Goal: Task Accomplishment & Management: Complete application form

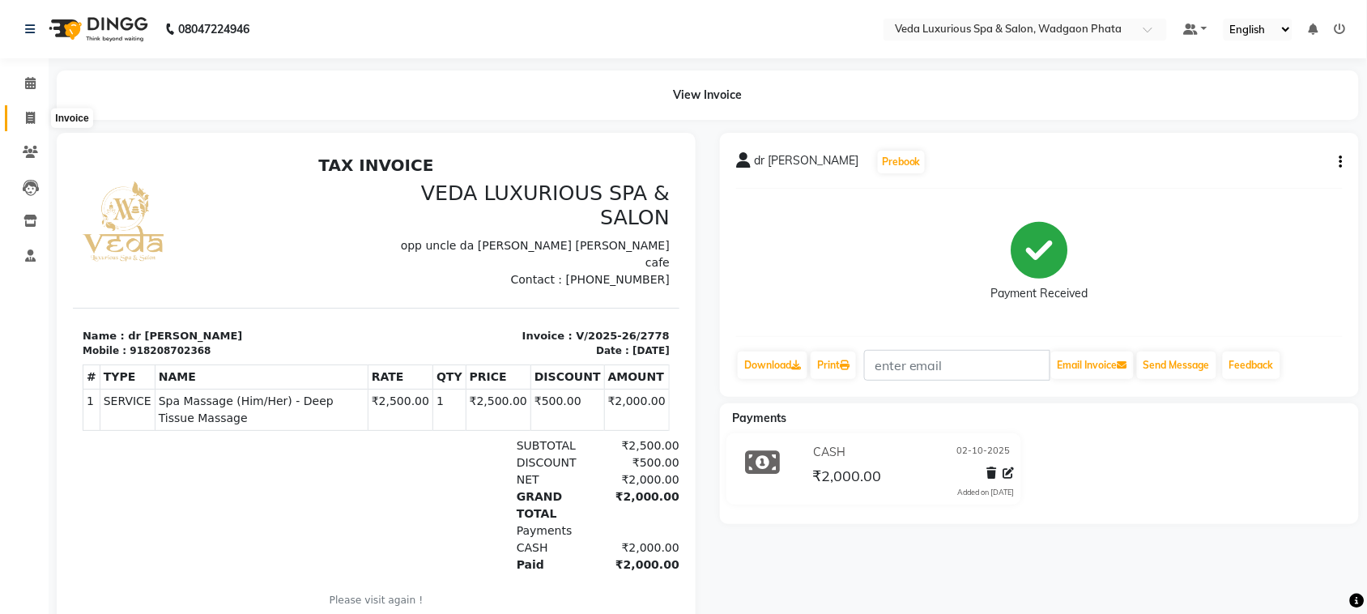
click at [23, 122] on span at bounding box center [30, 118] width 28 height 19
select select "service"
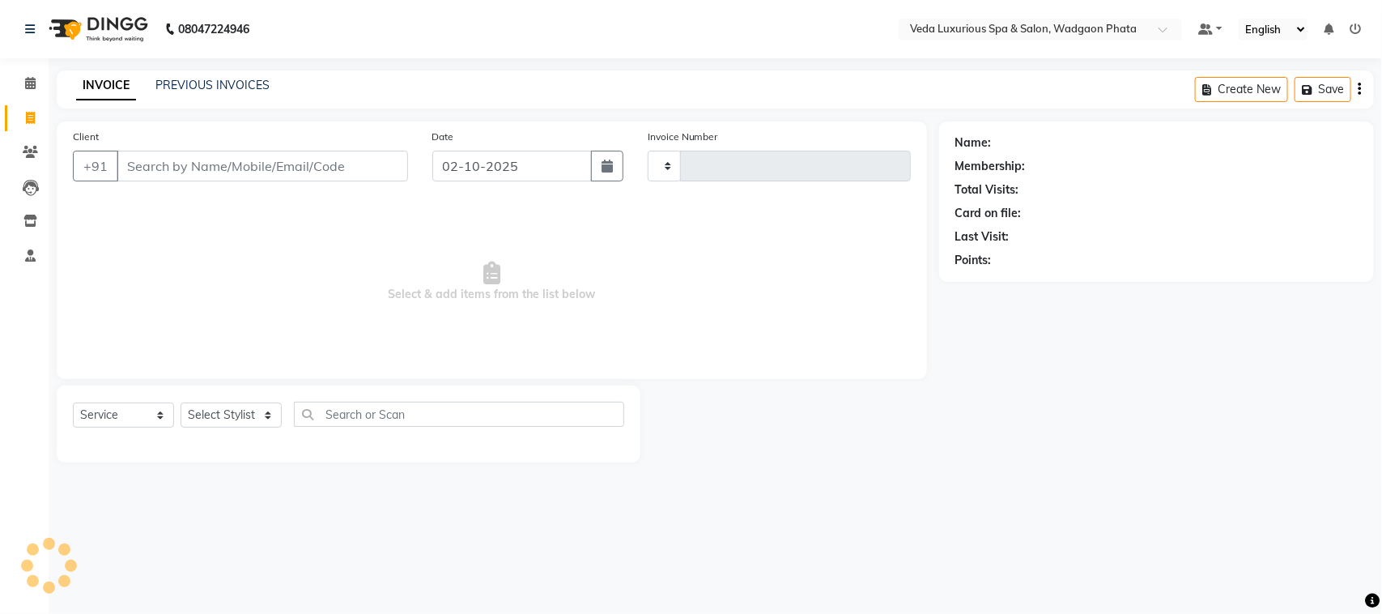
click at [220, 159] on input "Client" at bounding box center [263, 166] width 292 height 31
type input "2779"
select select "4666"
type input "7057943609"
click at [360, 166] on span "Add Client" at bounding box center [366, 166] width 64 height 16
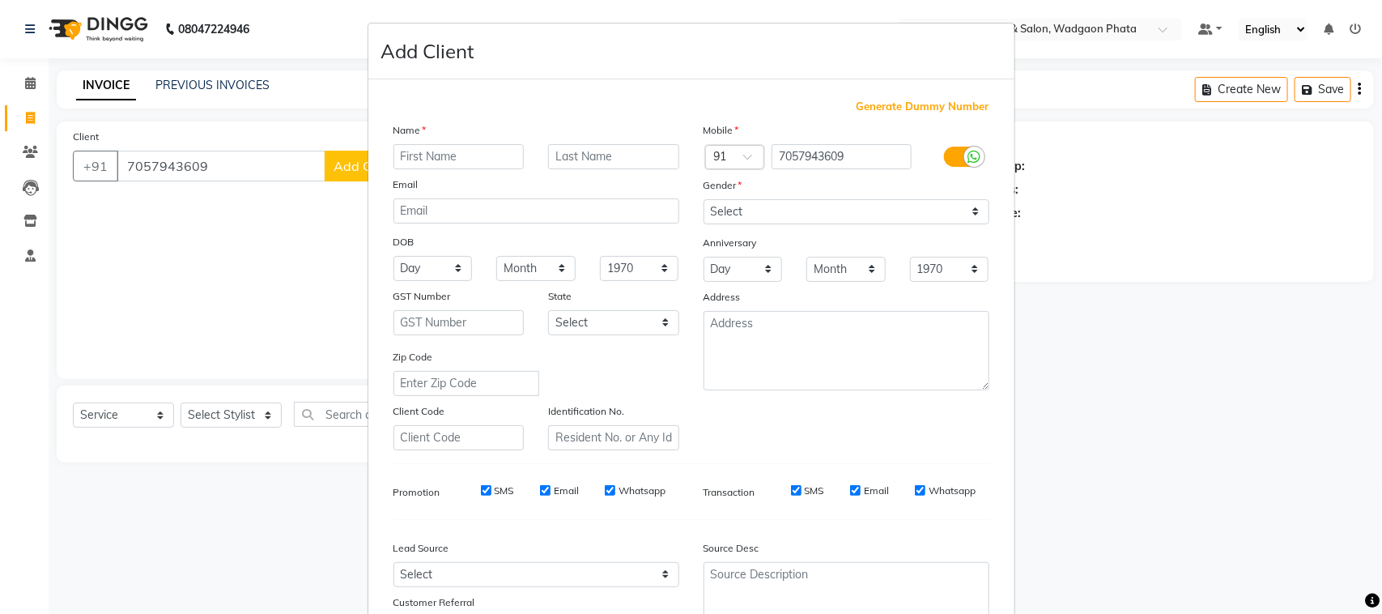
click at [463, 162] on input "text" at bounding box center [459, 156] width 131 height 25
type input "suraj"
click at [573, 150] on input "text" at bounding box center [613, 156] width 131 height 25
click at [584, 163] on input "text" at bounding box center [613, 156] width 131 height 25
click at [884, 211] on select "Select [DEMOGRAPHIC_DATA] [DEMOGRAPHIC_DATA] Other Prefer Not To Say" at bounding box center [847, 211] width 286 height 25
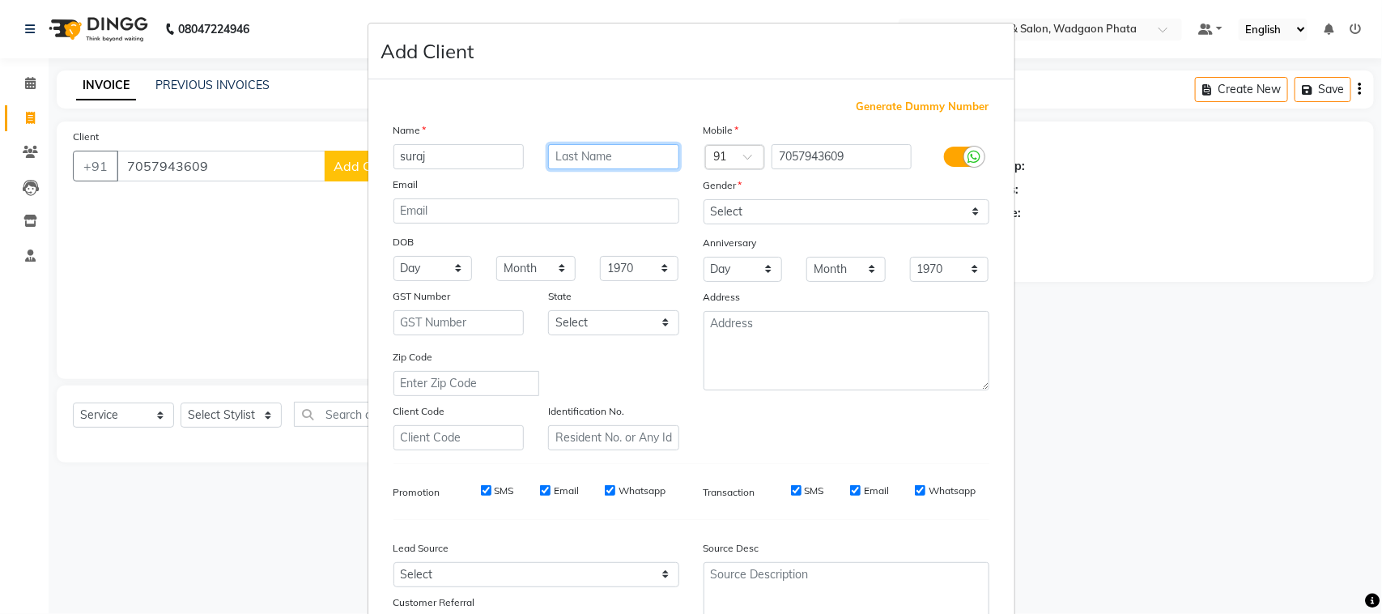
click at [564, 148] on input "text" at bounding box center [613, 156] width 131 height 25
type input "m"
click at [751, 199] on select "Select [DEMOGRAPHIC_DATA] [DEMOGRAPHIC_DATA] Other Prefer Not To Say" at bounding box center [847, 211] width 286 height 25
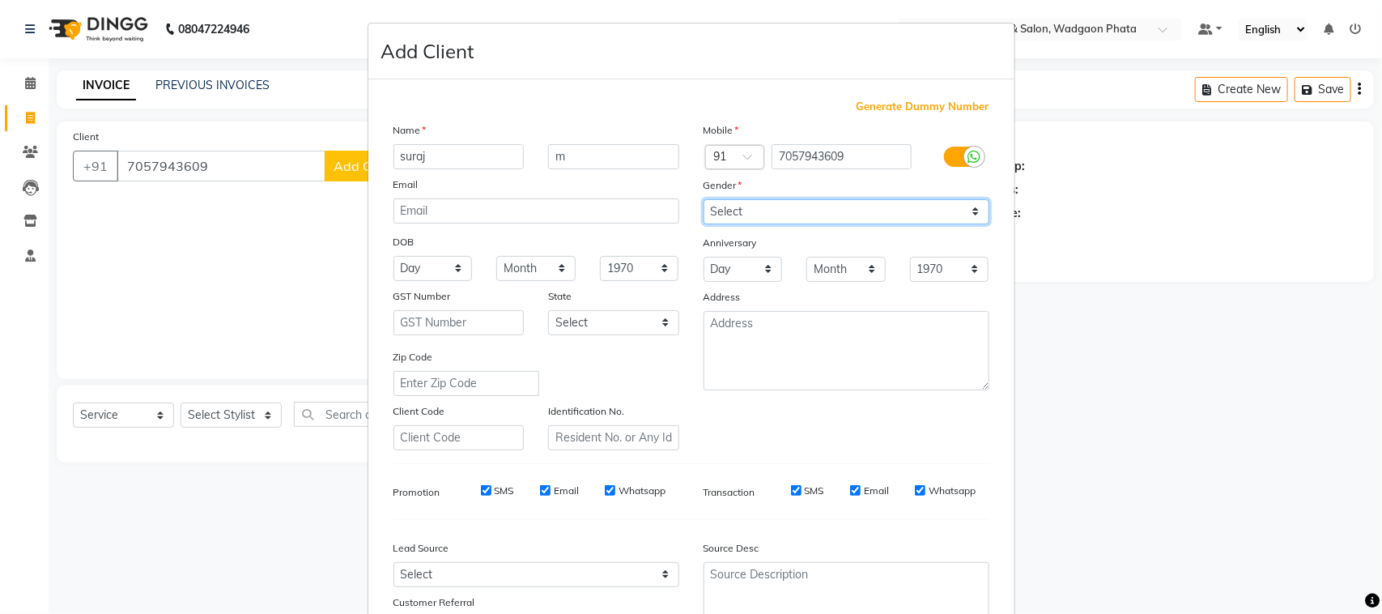
select select "[DEMOGRAPHIC_DATA]"
click at [704, 199] on select "Select [DEMOGRAPHIC_DATA] [DEMOGRAPHIC_DATA] Other Prefer Not To Say" at bounding box center [847, 211] width 286 height 25
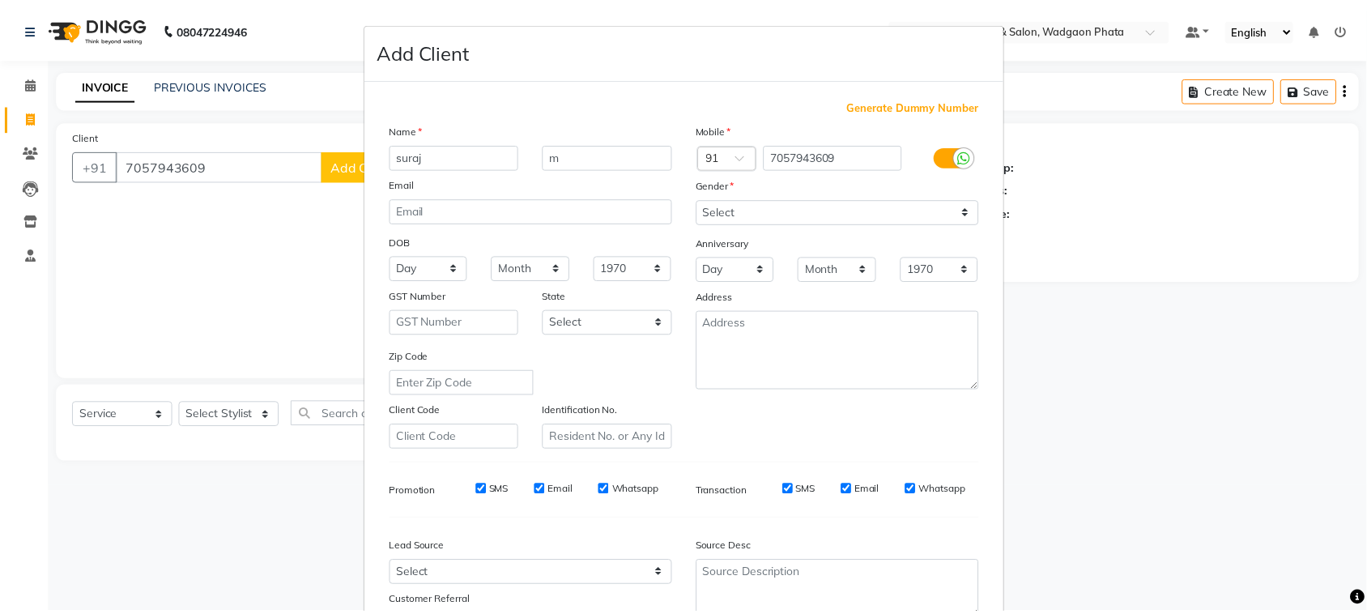
scroll to position [127, 0]
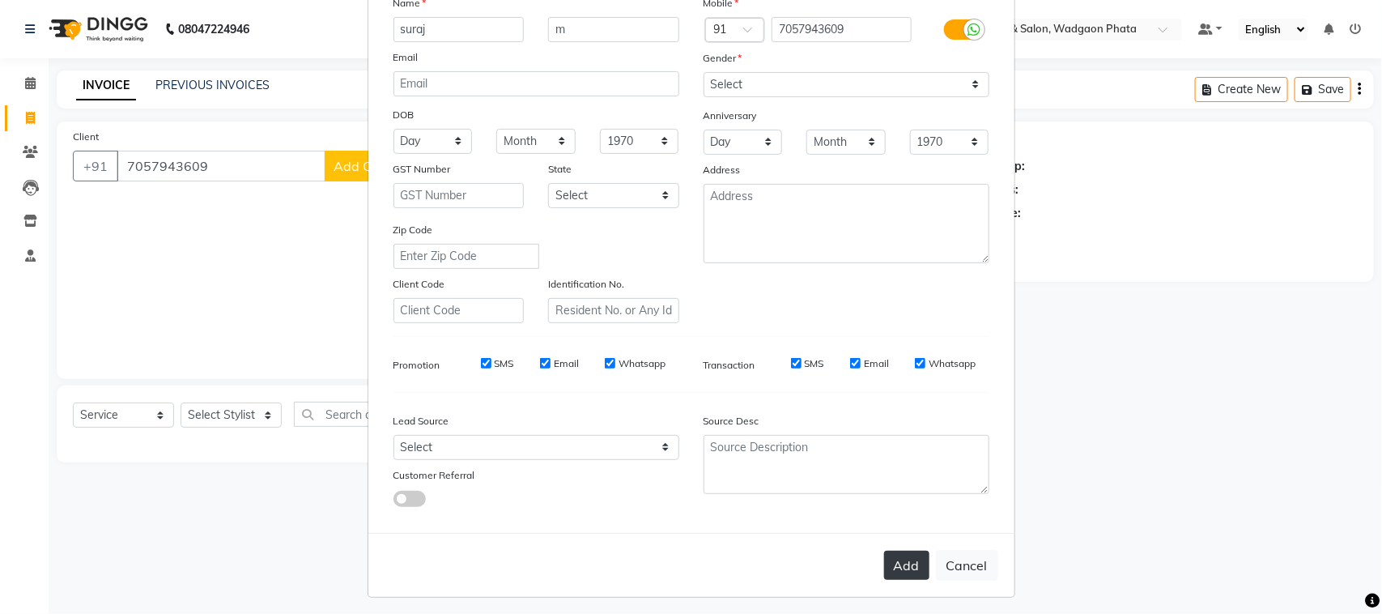
click at [891, 556] on button "Add" at bounding box center [906, 565] width 45 height 29
select select
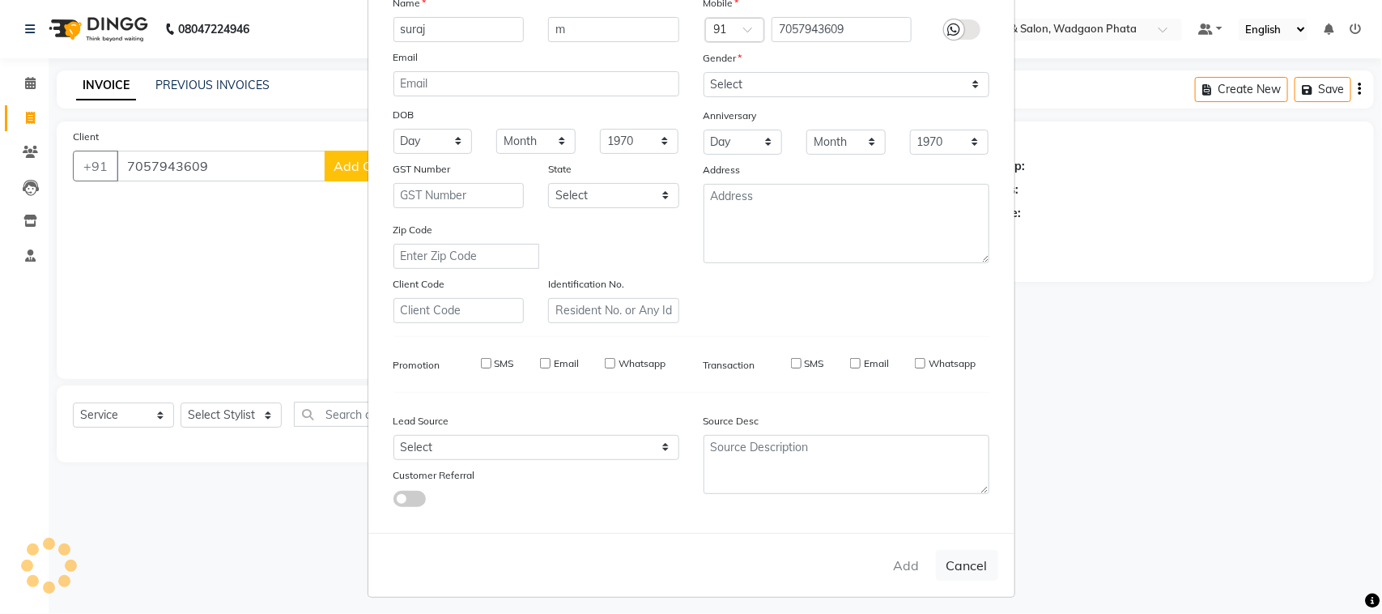
select select
checkbox input "false"
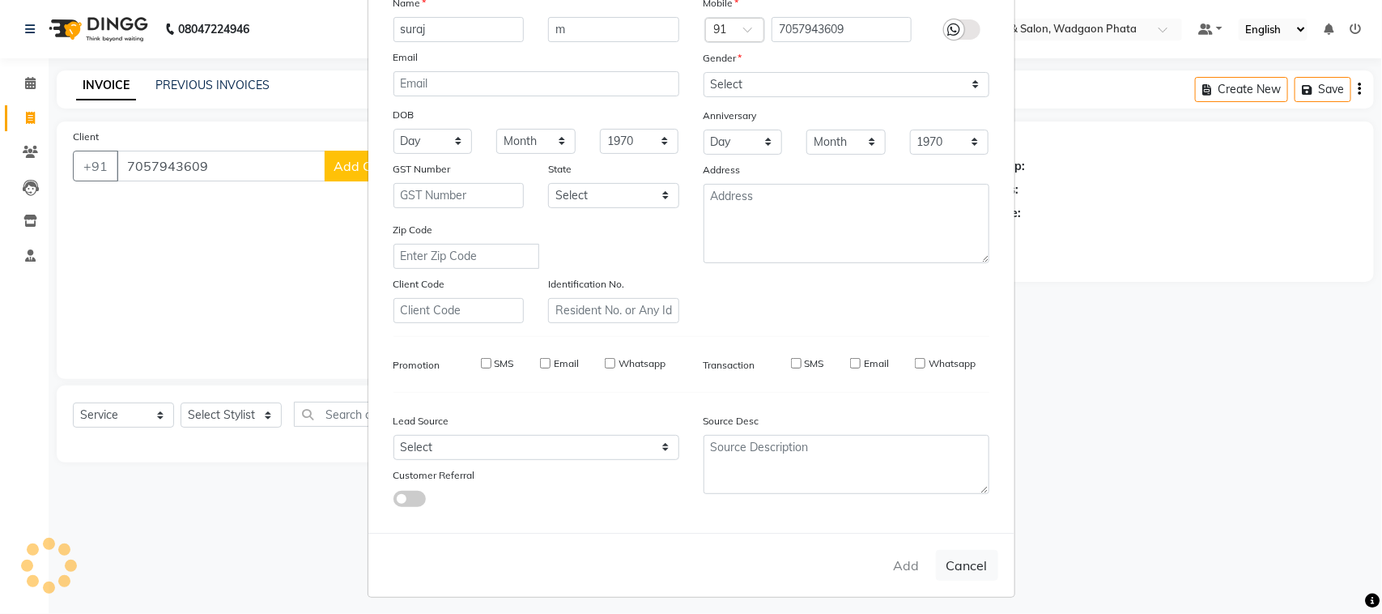
checkbox input "false"
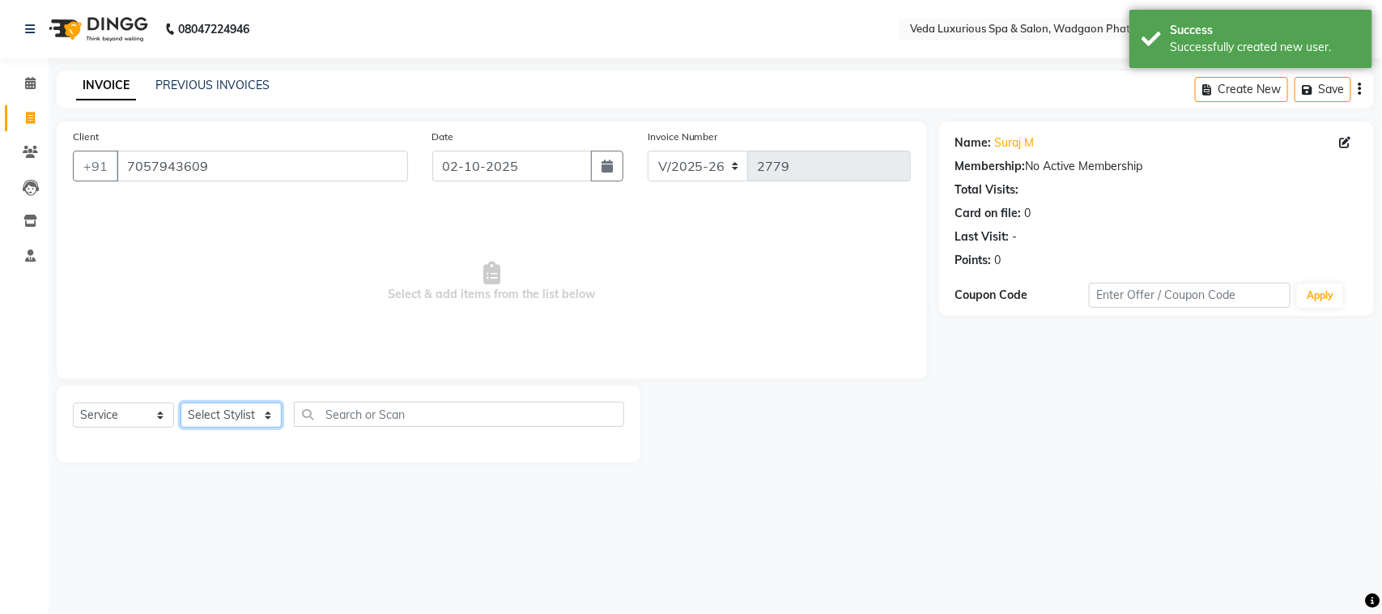
click at [203, 406] on select "Select Stylist [PERSON_NAME] GOLU [PERSON_NAME] [PERSON_NAME] [PERSON_NAME] [PE…" at bounding box center [231, 415] width 101 height 25
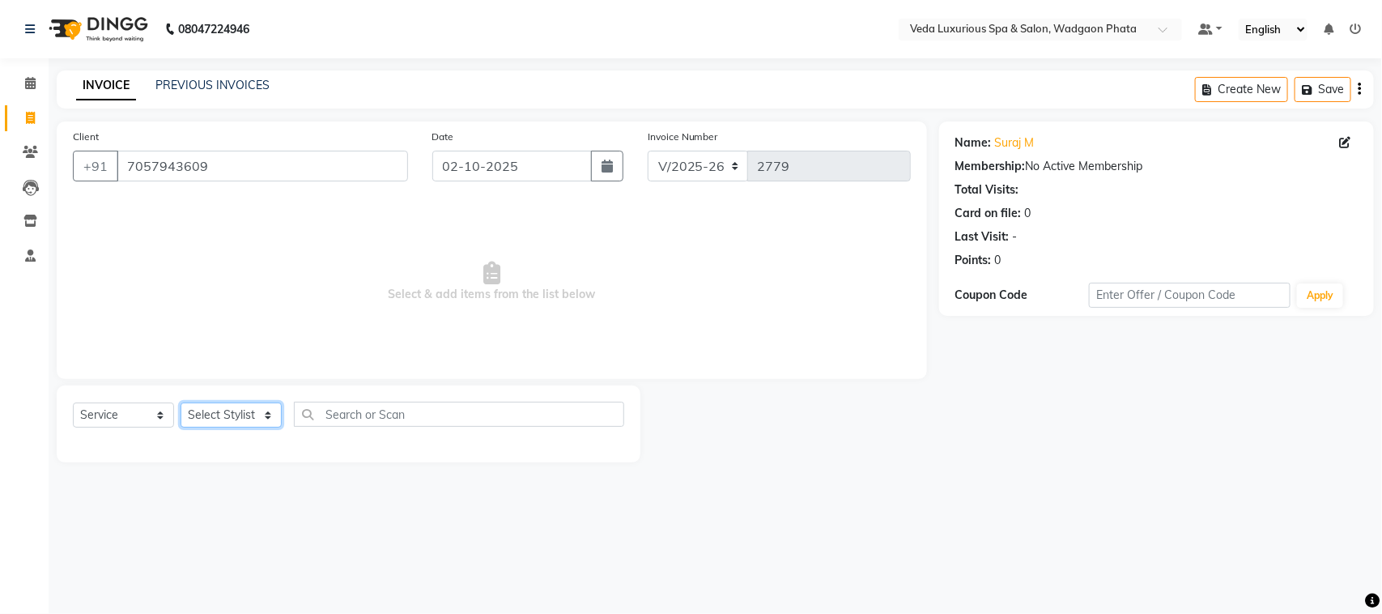
select select "67337"
click at [181, 403] on select "Select Stylist [PERSON_NAME] GOLU [PERSON_NAME] [PERSON_NAME] [PERSON_NAME] [PE…" at bounding box center [231, 415] width 101 height 25
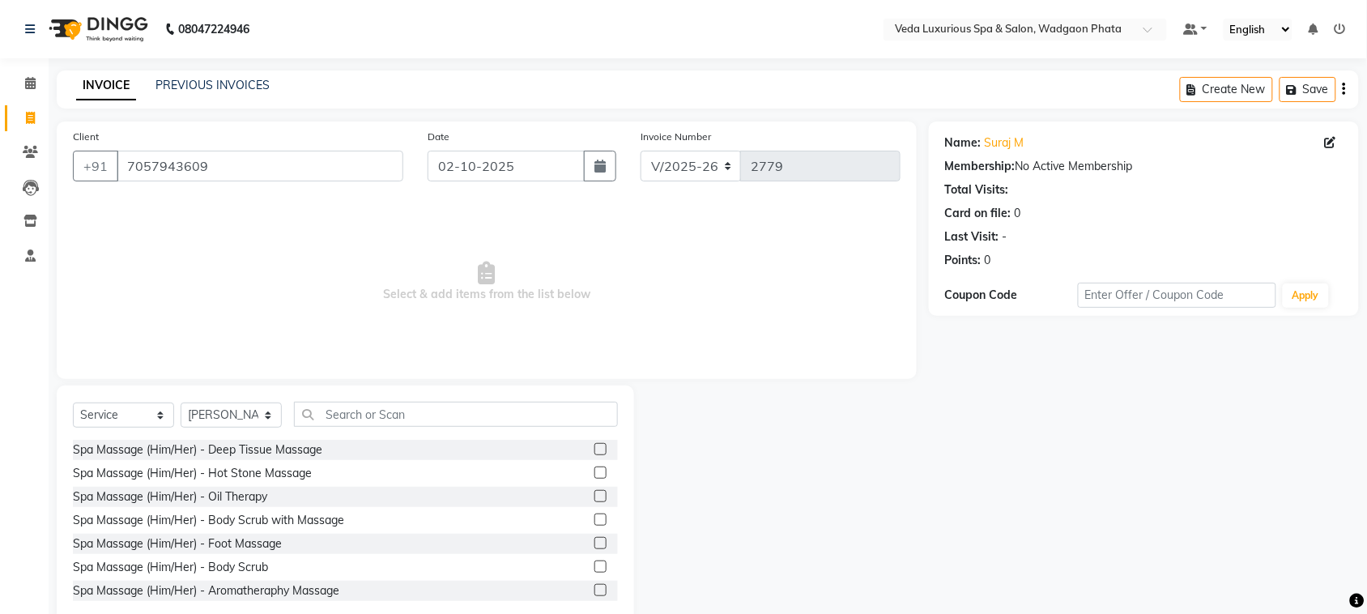
click at [628, 487] on div "Select Service Product Membership Package Voucher Prepaid Gift Card Select Styl…" at bounding box center [345, 504] width 577 height 239
click at [577, 444] on div "Spa Massage (Him/Her) - Deep Tissue Massage" at bounding box center [345, 450] width 545 height 20
click at [594, 445] on label at bounding box center [600, 449] width 12 height 12
click at [594, 445] on input "checkbox" at bounding box center [599, 450] width 11 height 11
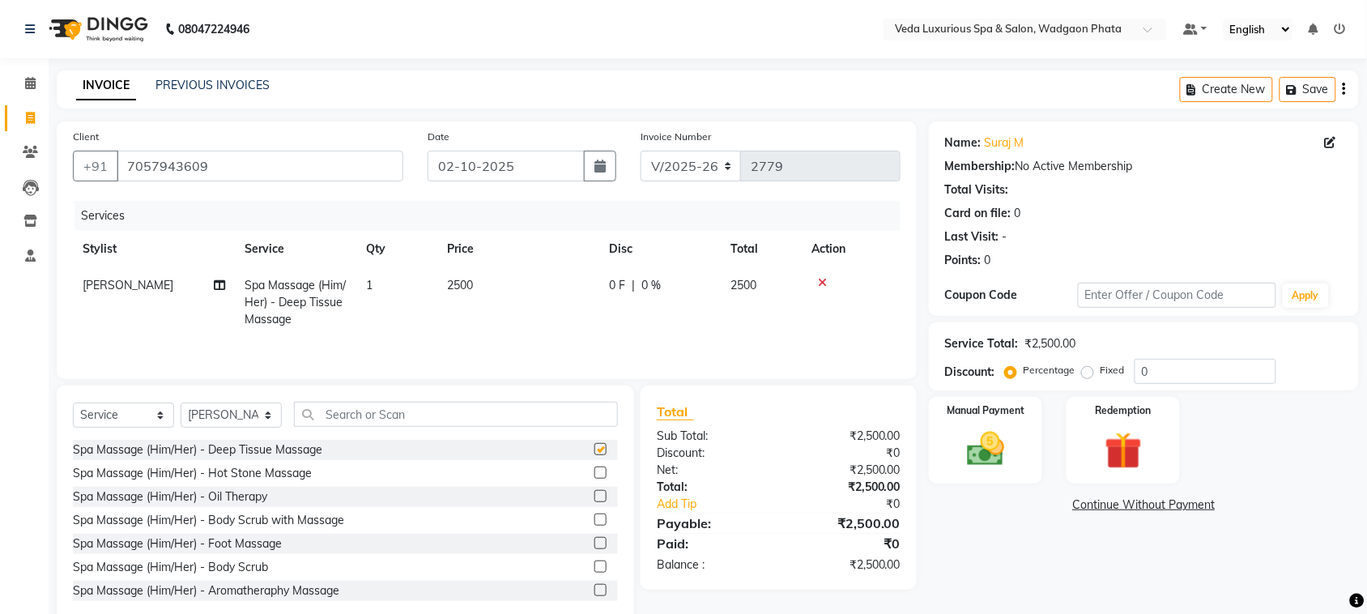
checkbox input "false"
click at [640, 274] on td "0 F | 0 %" at bounding box center [659, 302] width 121 height 70
select select "67337"
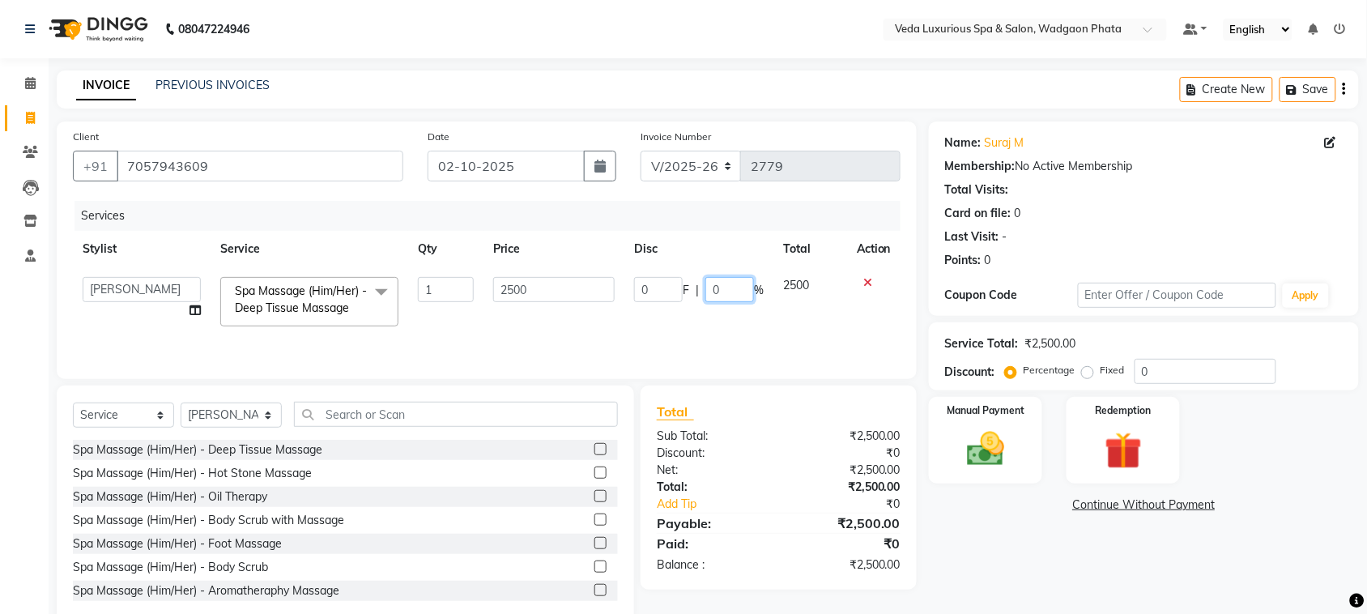
click at [734, 285] on input "0" at bounding box center [729, 289] width 49 height 25
type input "20"
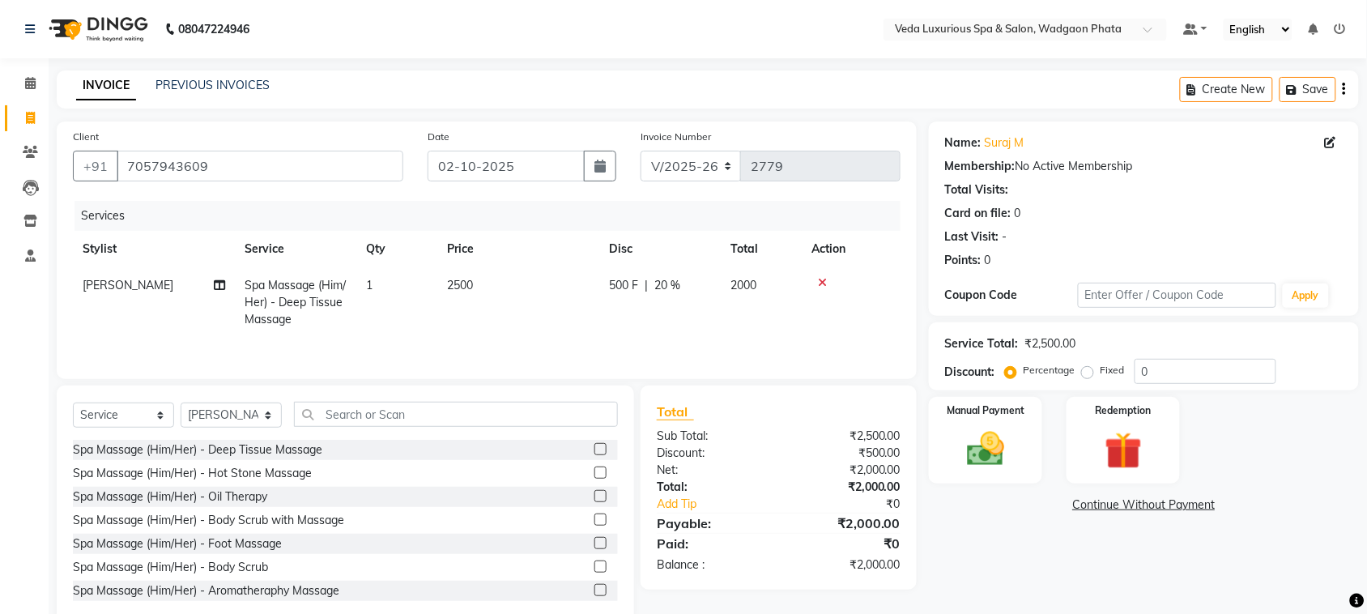
click at [745, 322] on tr "[PERSON_NAME] (Him/Her) - Deep Tissue Massage 1 2500 500 F | 20 % 2000" at bounding box center [487, 302] width 828 height 70
click at [970, 438] on img at bounding box center [985, 449] width 63 height 45
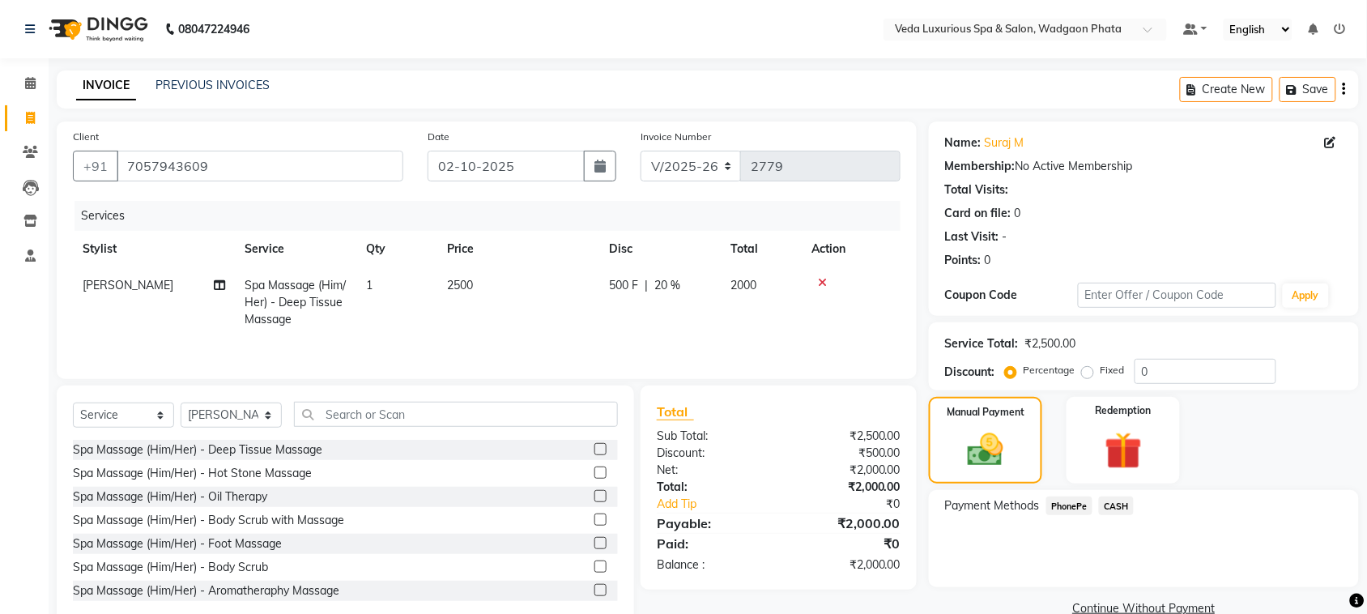
click at [1120, 502] on span "CASH" at bounding box center [1116, 505] width 35 height 19
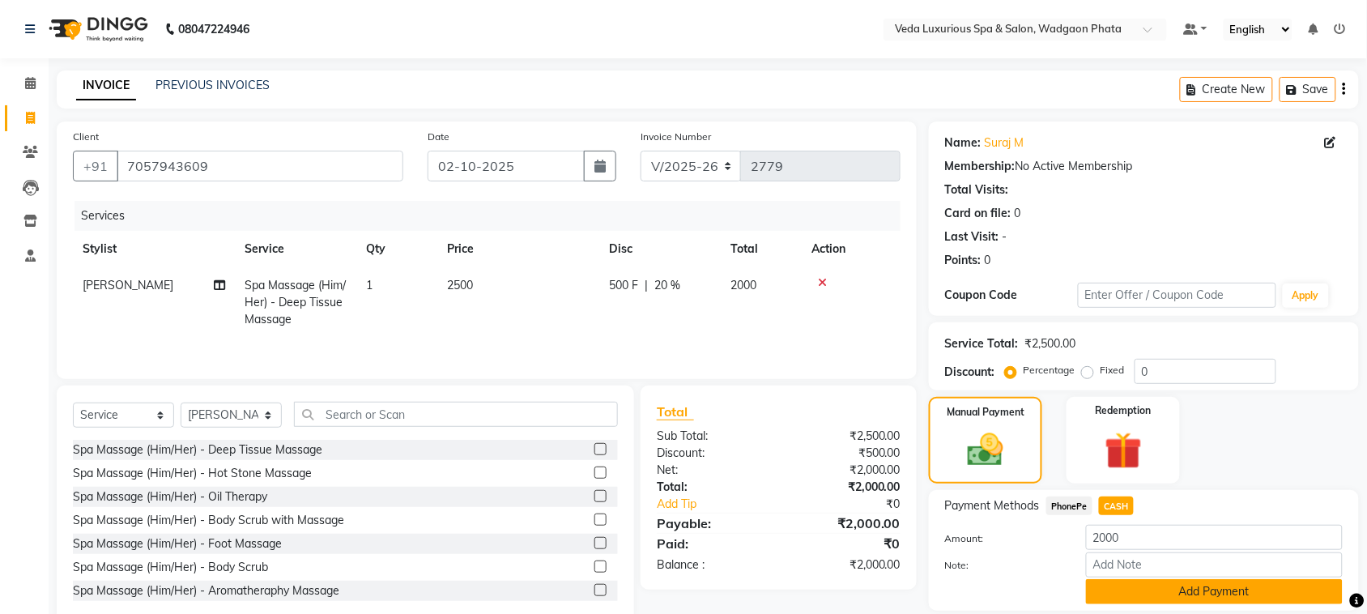
click at [1201, 603] on button "Add Payment" at bounding box center [1214, 591] width 257 height 25
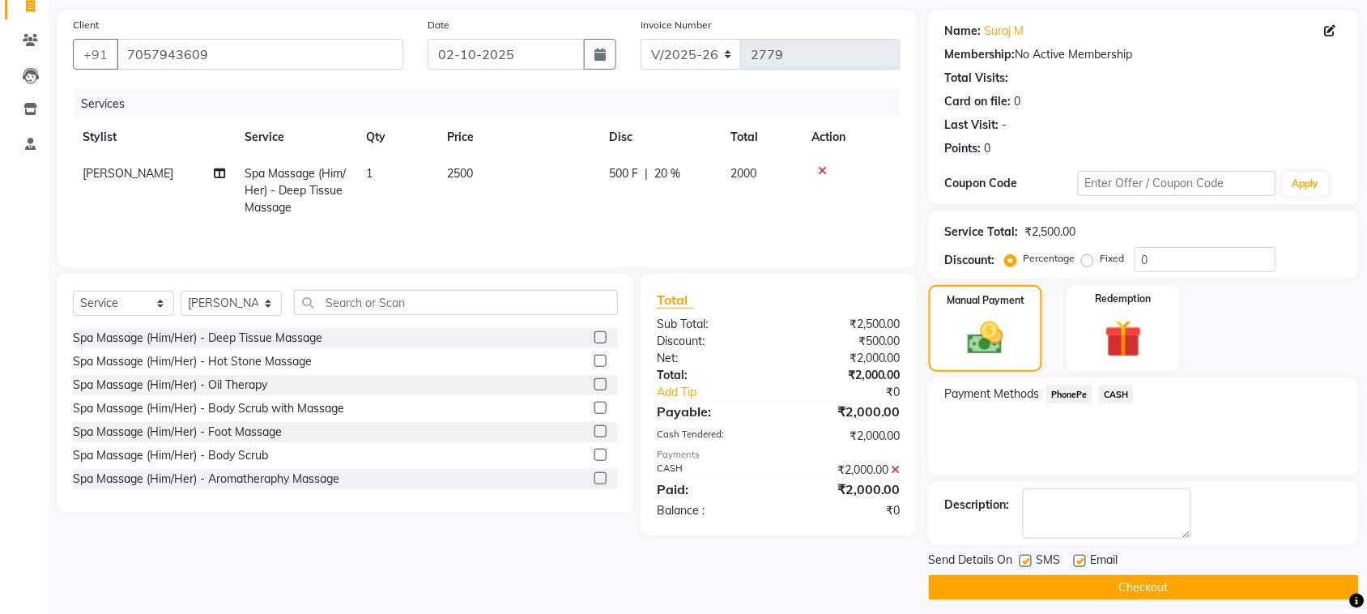
scroll to position [122, 0]
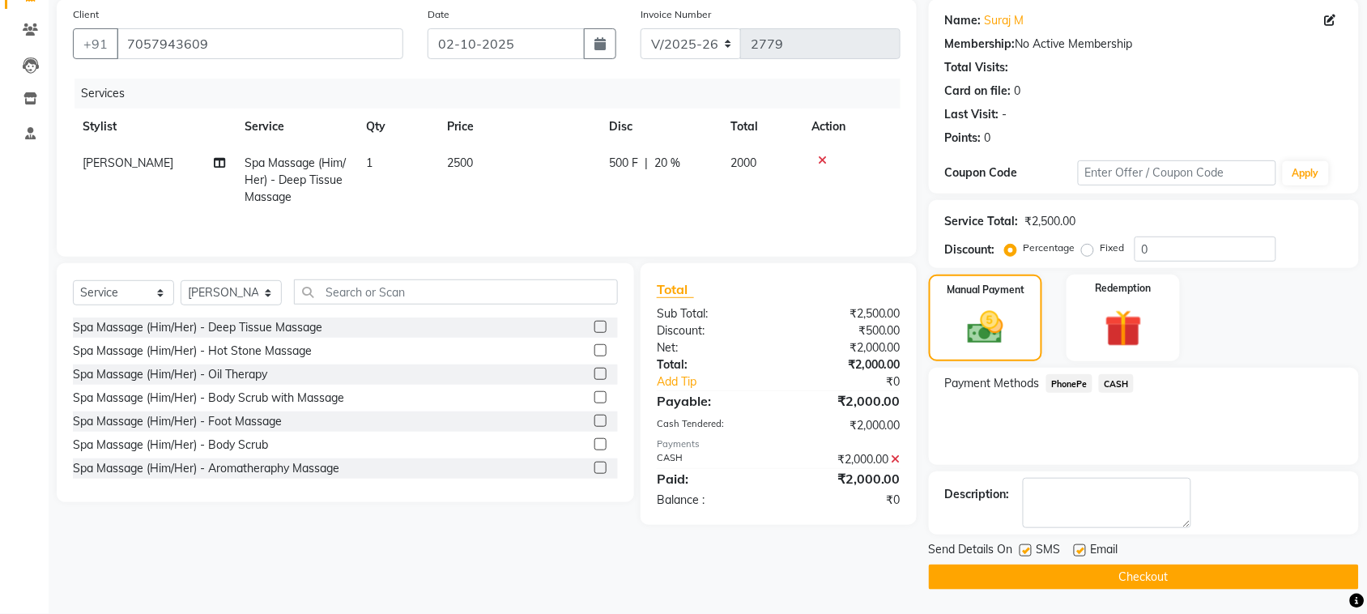
click at [1233, 588] on button "Checkout" at bounding box center [1144, 576] width 430 height 25
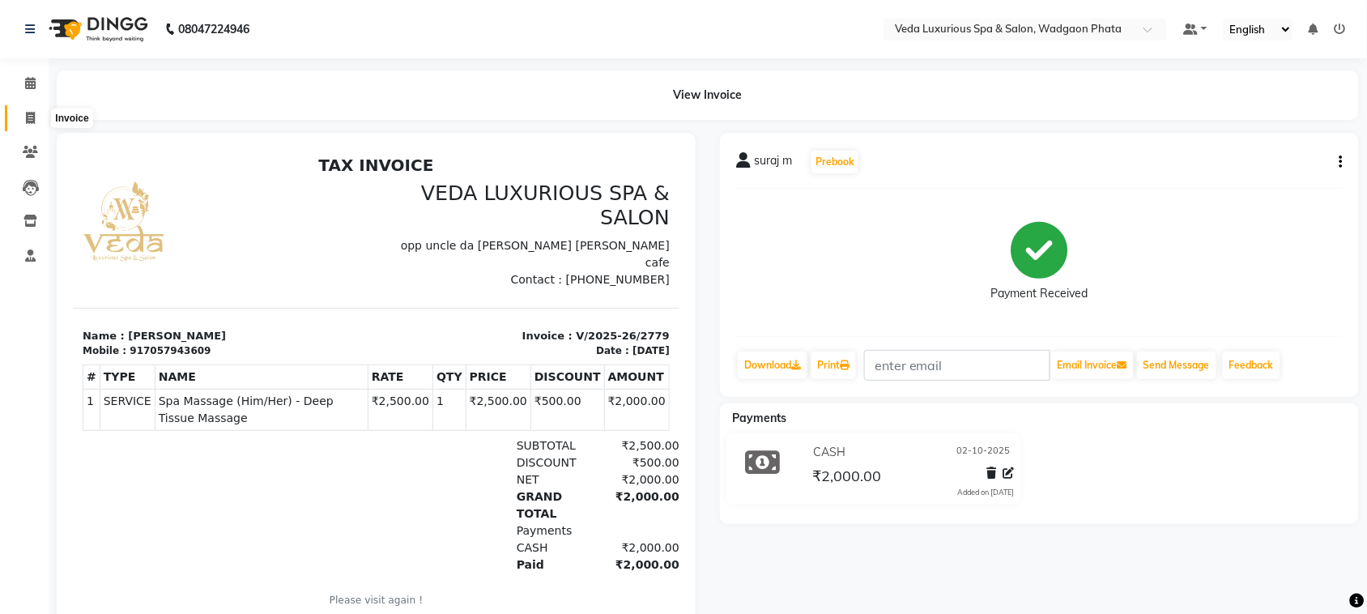
click at [26, 112] on icon at bounding box center [30, 118] width 9 height 12
select select "service"
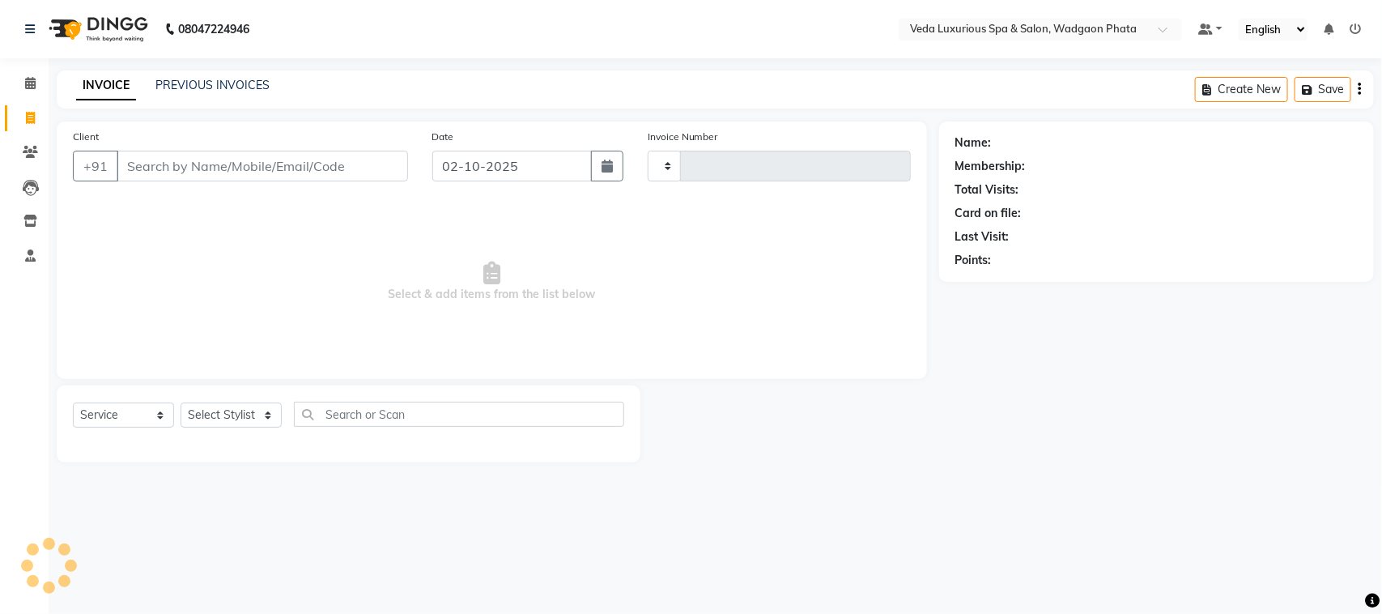
type input "2780"
select select "4666"
click at [202, 164] on input "Client" at bounding box center [263, 166] width 292 height 31
type input "9011159001"
click at [381, 170] on span "Add Client" at bounding box center [366, 166] width 64 height 16
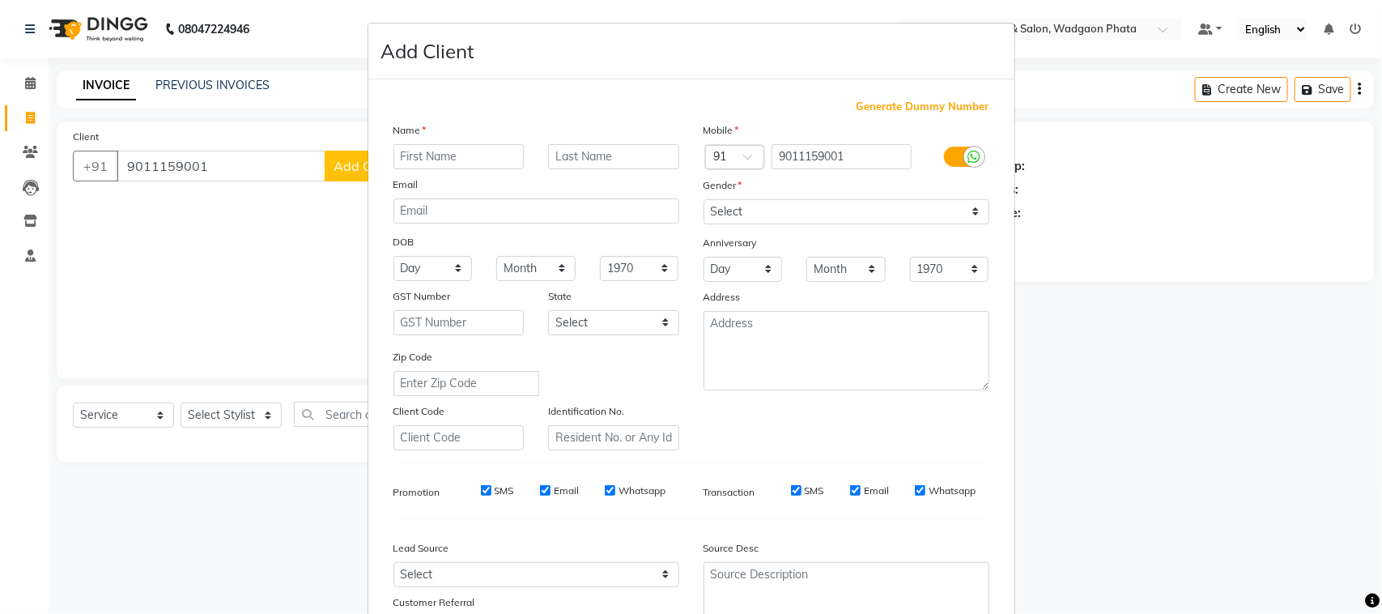
click at [454, 147] on input "text" at bounding box center [459, 156] width 131 height 25
type input "[PERSON_NAME]"
click at [775, 205] on select "Select [DEMOGRAPHIC_DATA] [DEMOGRAPHIC_DATA] Other Prefer Not To Say" at bounding box center [847, 211] width 286 height 25
select select "[DEMOGRAPHIC_DATA]"
click at [704, 199] on select "Select [DEMOGRAPHIC_DATA] [DEMOGRAPHIC_DATA] Other Prefer Not To Say" at bounding box center [847, 211] width 286 height 25
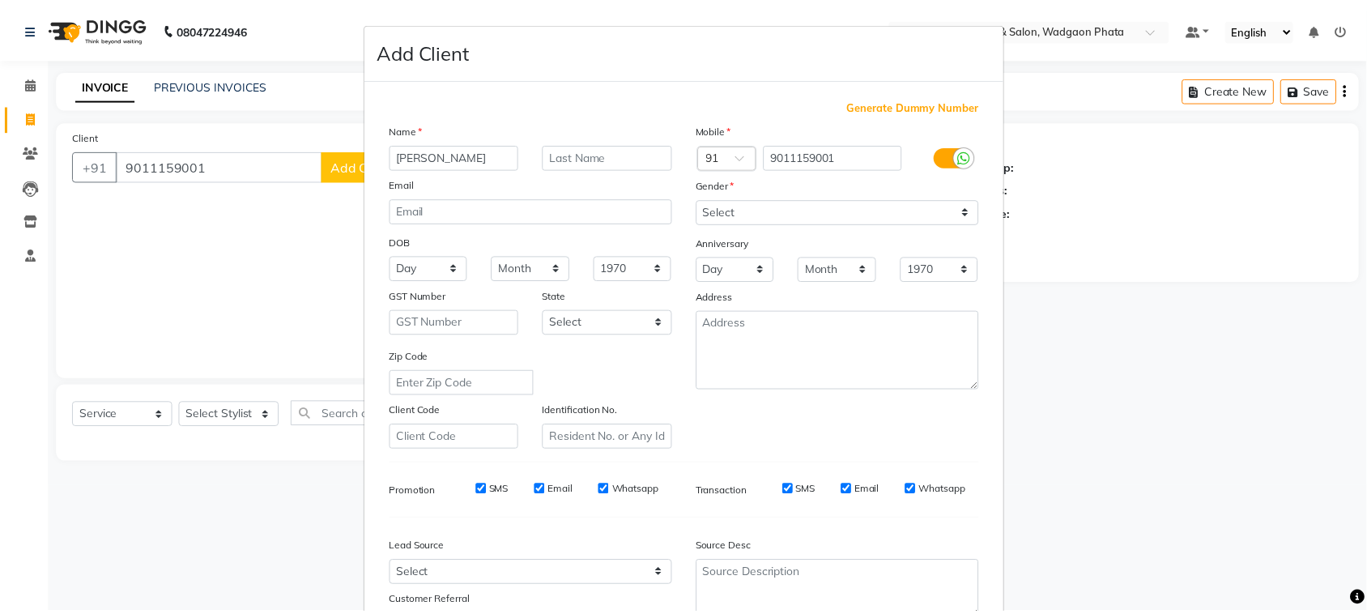
scroll to position [127, 0]
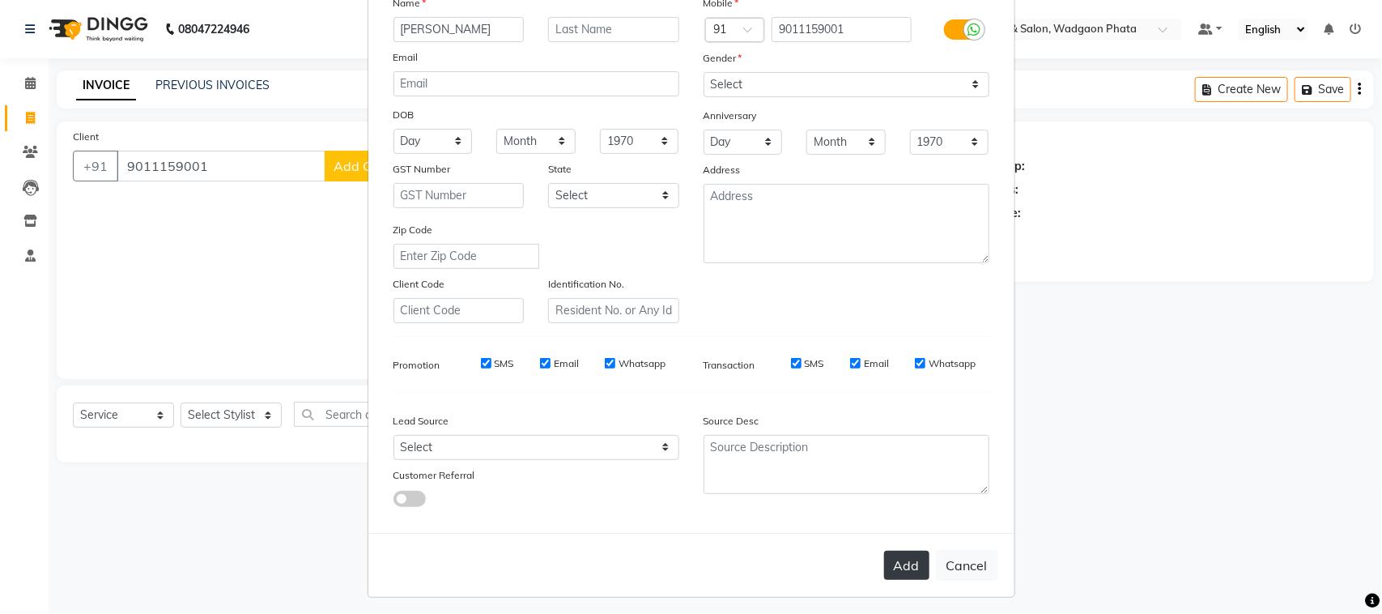
click at [905, 567] on button "Add" at bounding box center [906, 565] width 45 height 29
select select
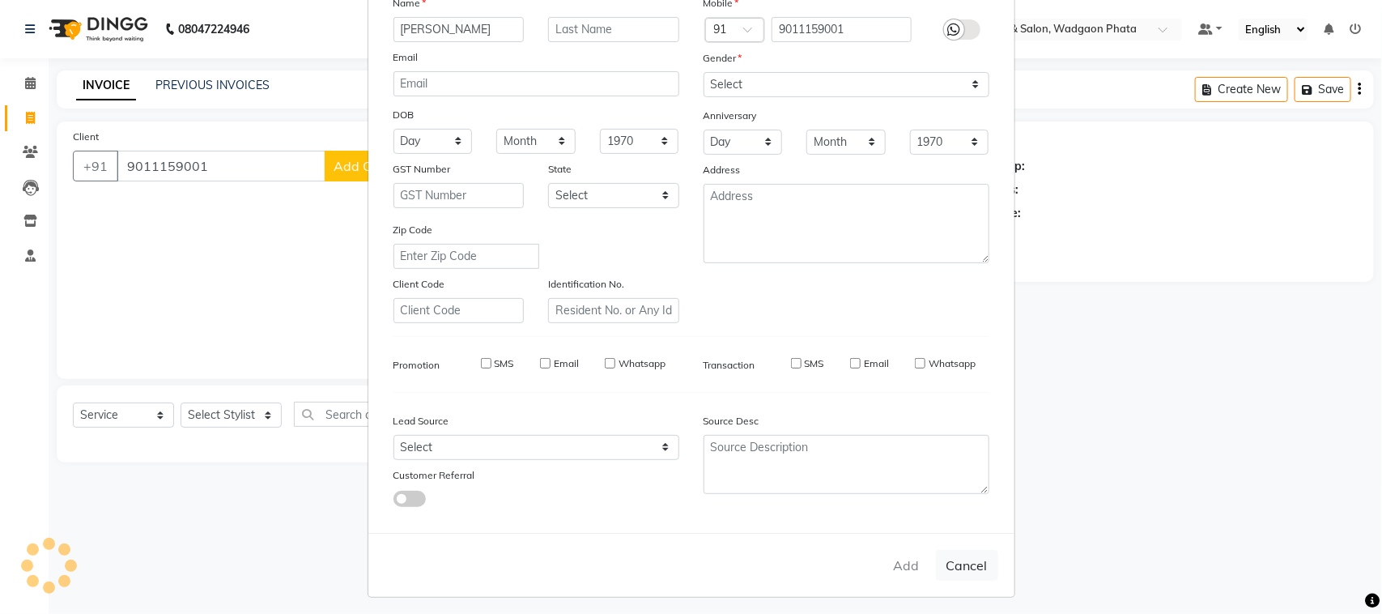
select select
checkbox input "false"
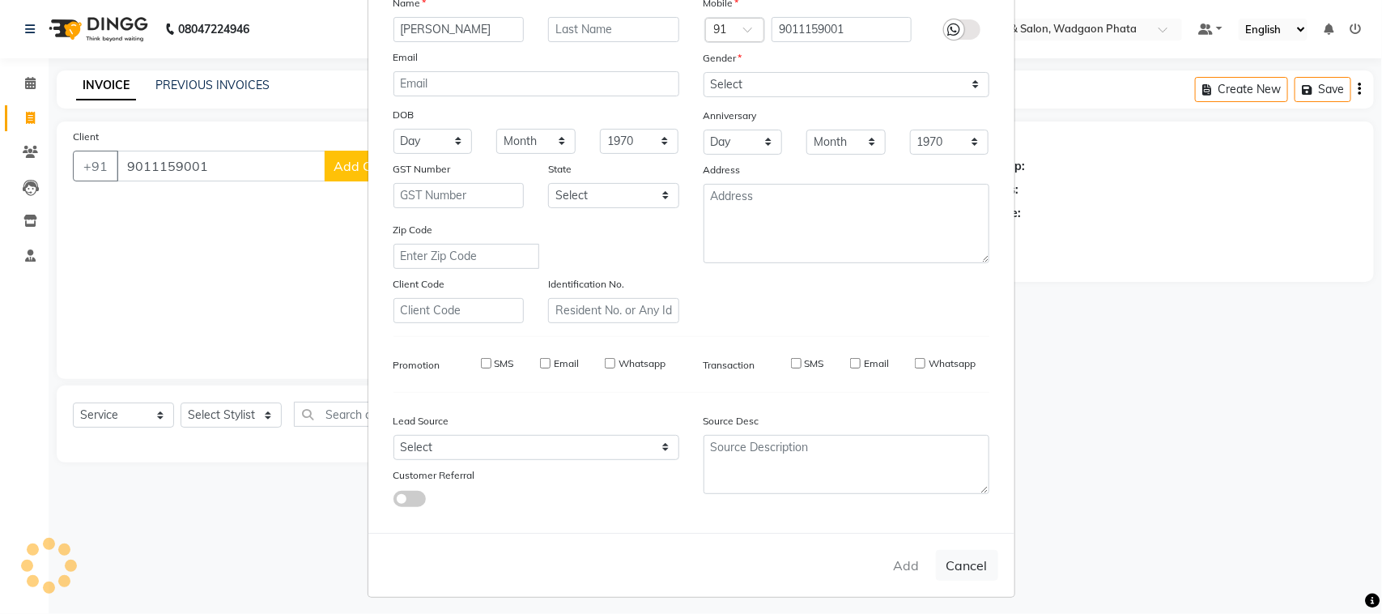
checkbox input "false"
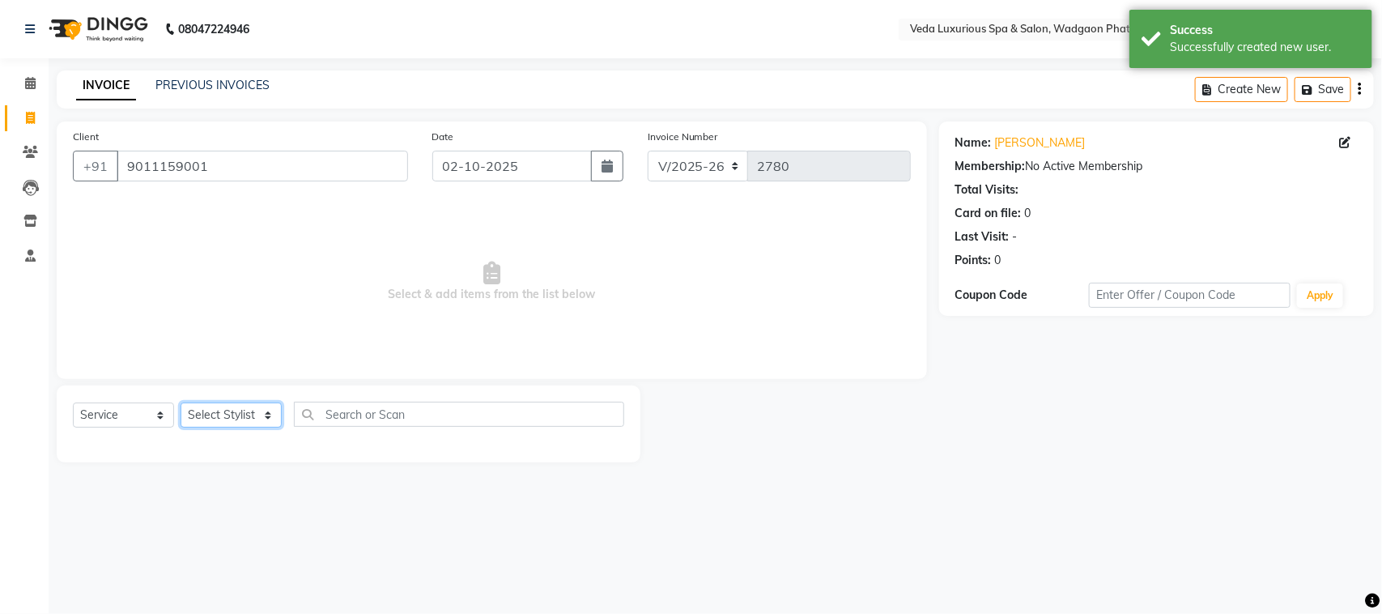
click at [219, 415] on select "Select Stylist [PERSON_NAME] GOLU [PERSON_NAME] [PERSON_NAME] [PERSON_NAME] [PE…" at bounding box center [231, 415] width 101 height 25
select select "27587"
click at [181, 403] on select "Select Stylist [PERSON_NAME] GOLU [PERSON_NAME] [PERSON_NAME] [PERSON_NAME] [PE…" at bounding box center [231, 415] width 101 height 25
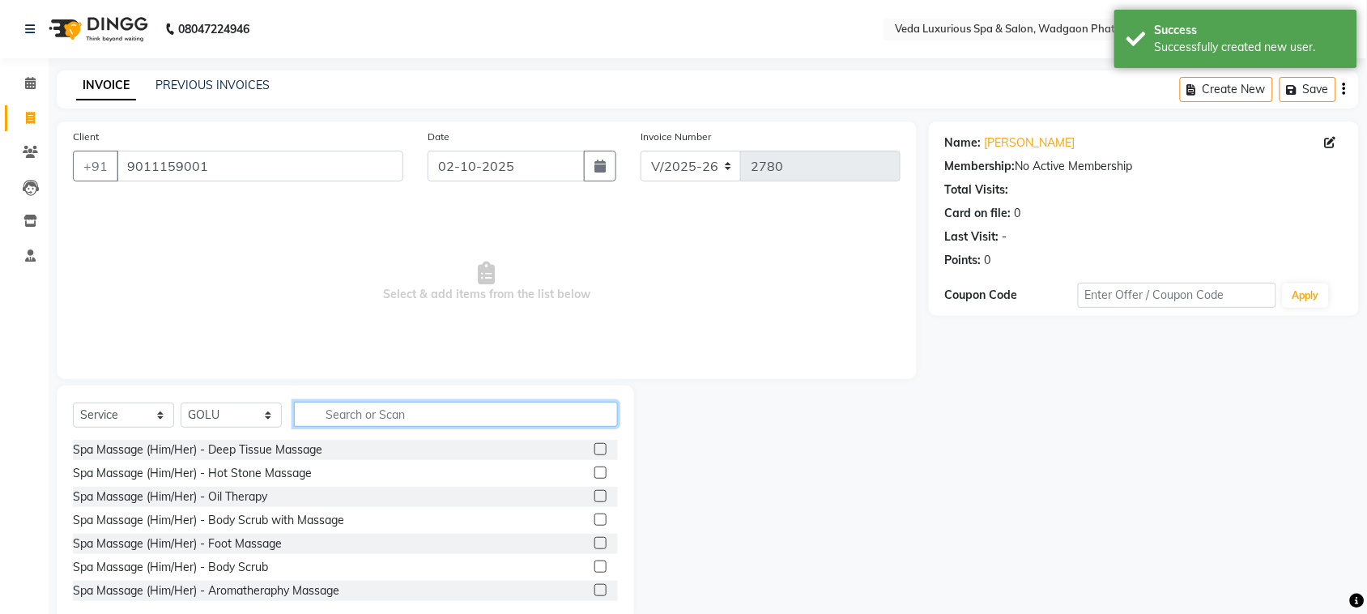
click at [458, 410] on input "text" at bounding box center [456, 414] width 324 height 25
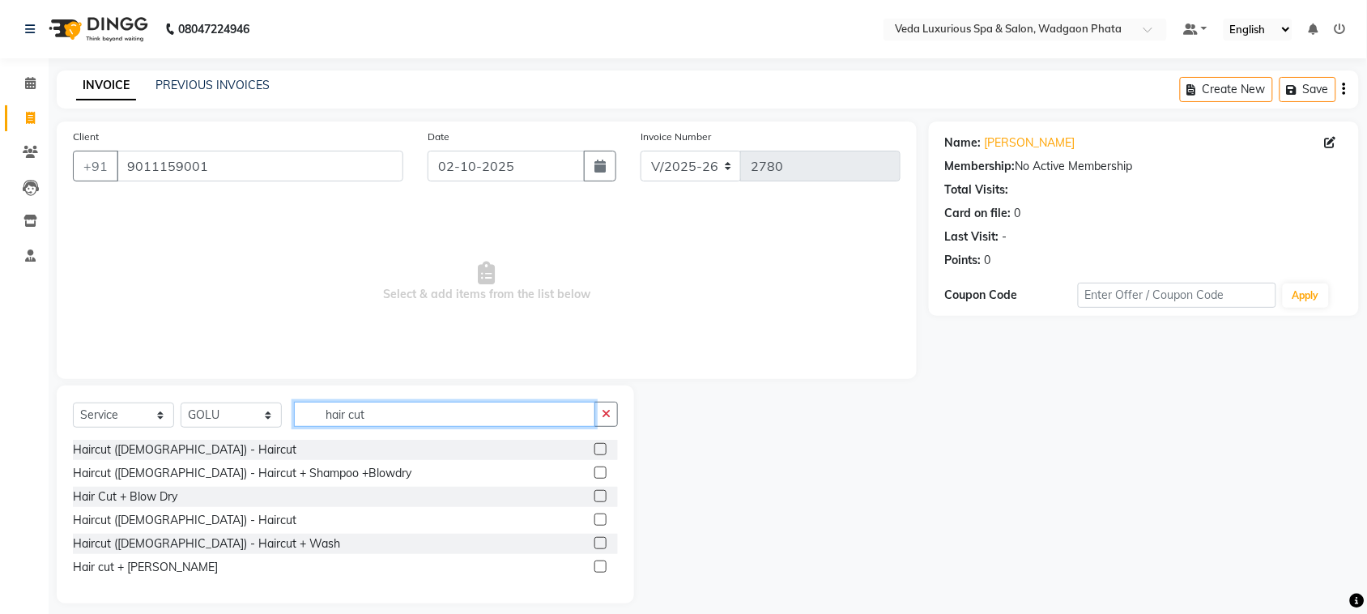
type input "hair cut"
click at [599, 515] on label at bounding box center [600, 519] width 12 height 12
click at [599, 515] on input "checkbox" at bounding box center [599, 520] width 11 height 11
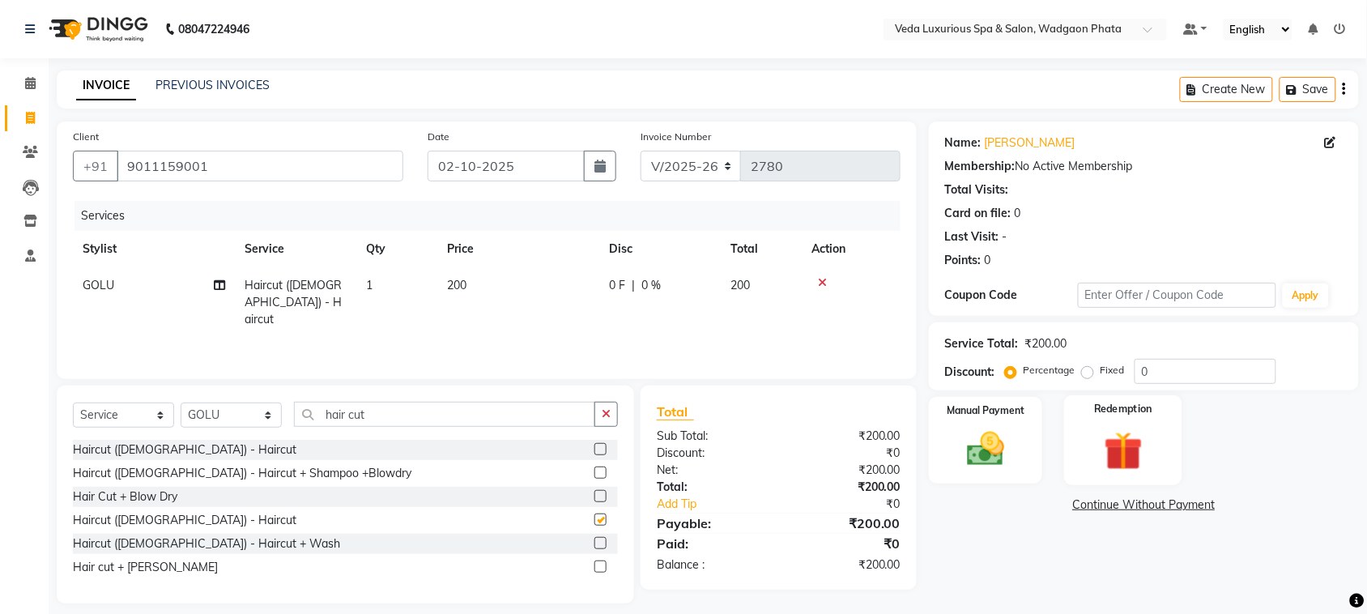
checkbox input "false"
click at [965, 468] on img at bounding box center [985, 449] width 63 height 45
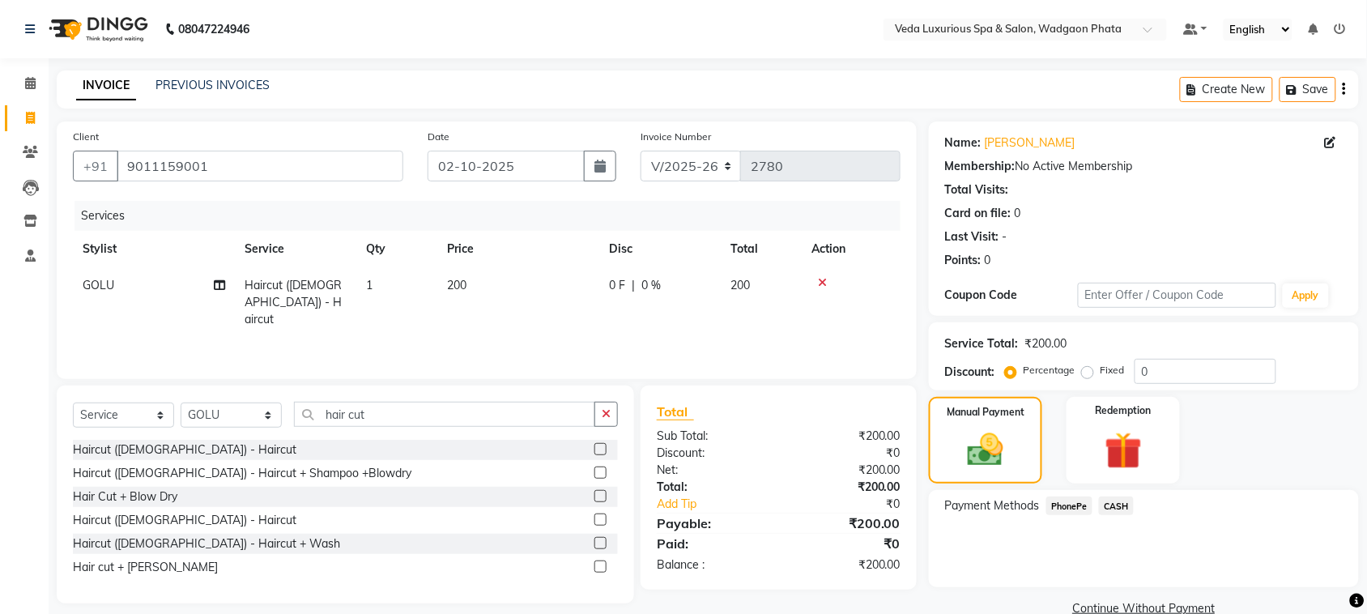
click at [1122, 500] on span "CASH" at bounding box center [1116, 505] width 35 height 19
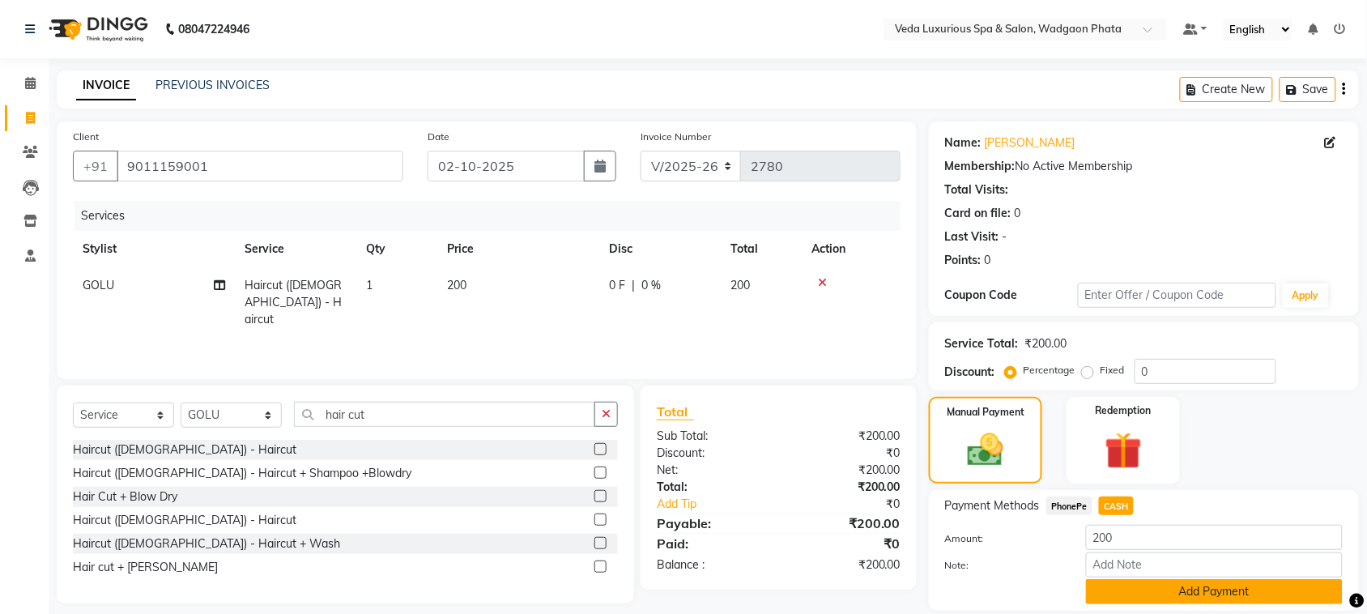
click at [1237, 587] on button "Add Payment" at bounding box center [1214, 591] width 257 height 25
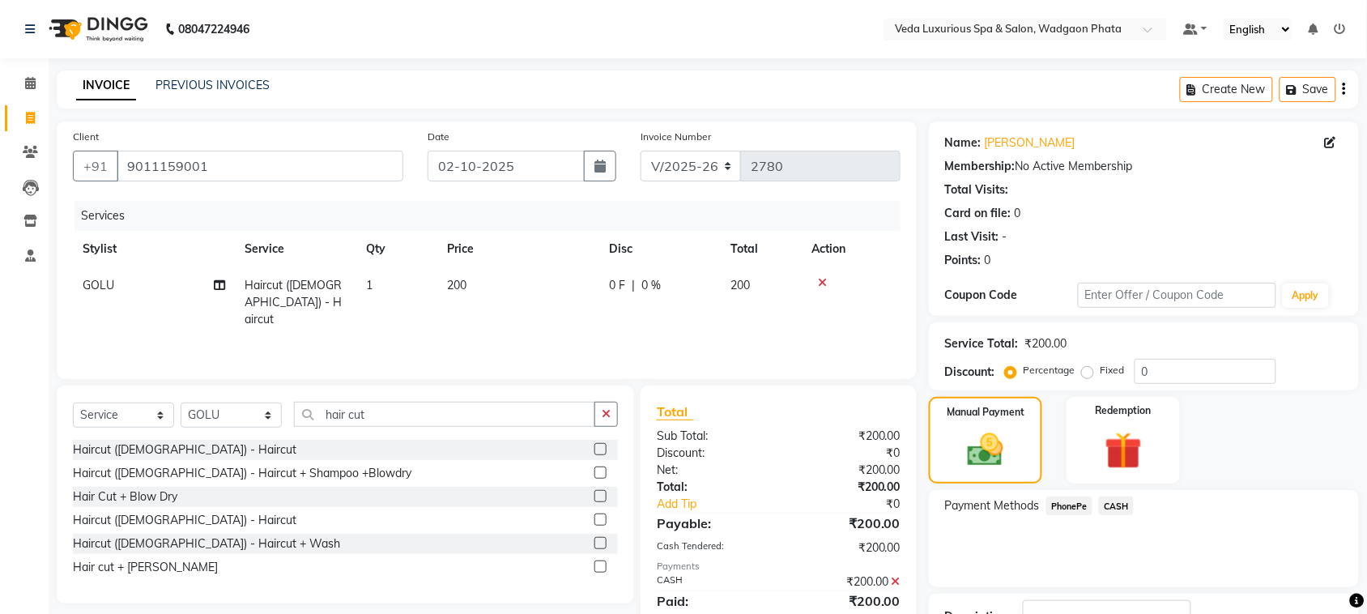
scroll to position [122, 0]
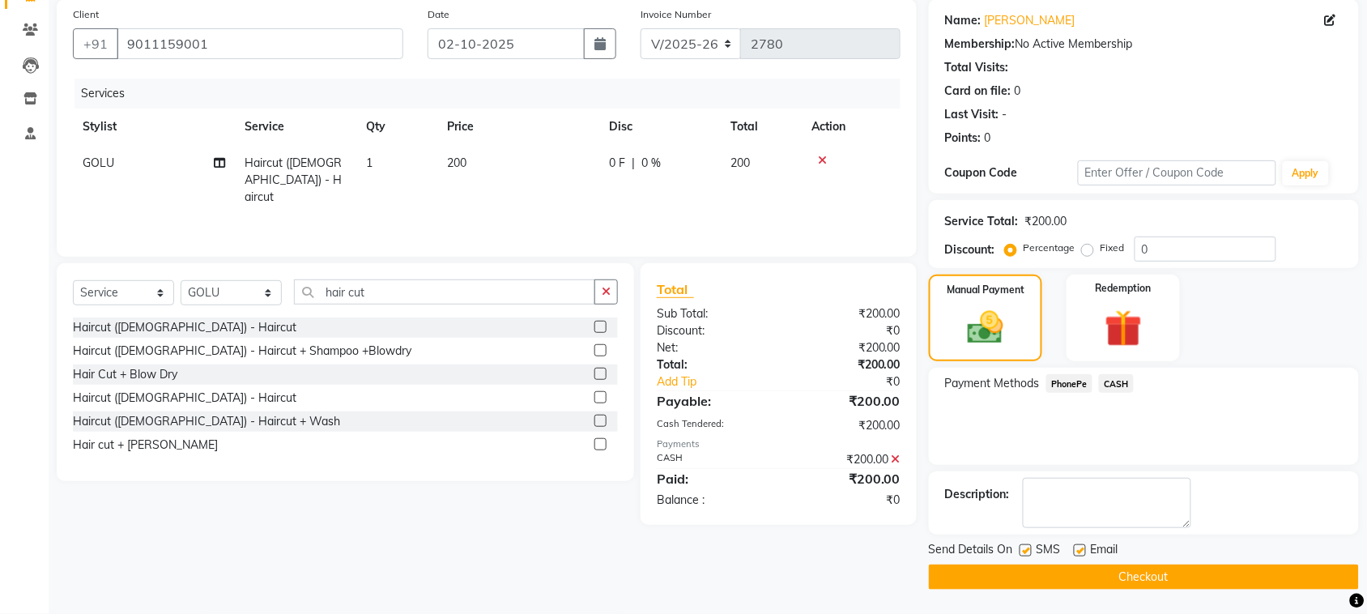
click at [1203, 588] on button "Checkout" at bounding box center [1144, 576] width 430 height 25
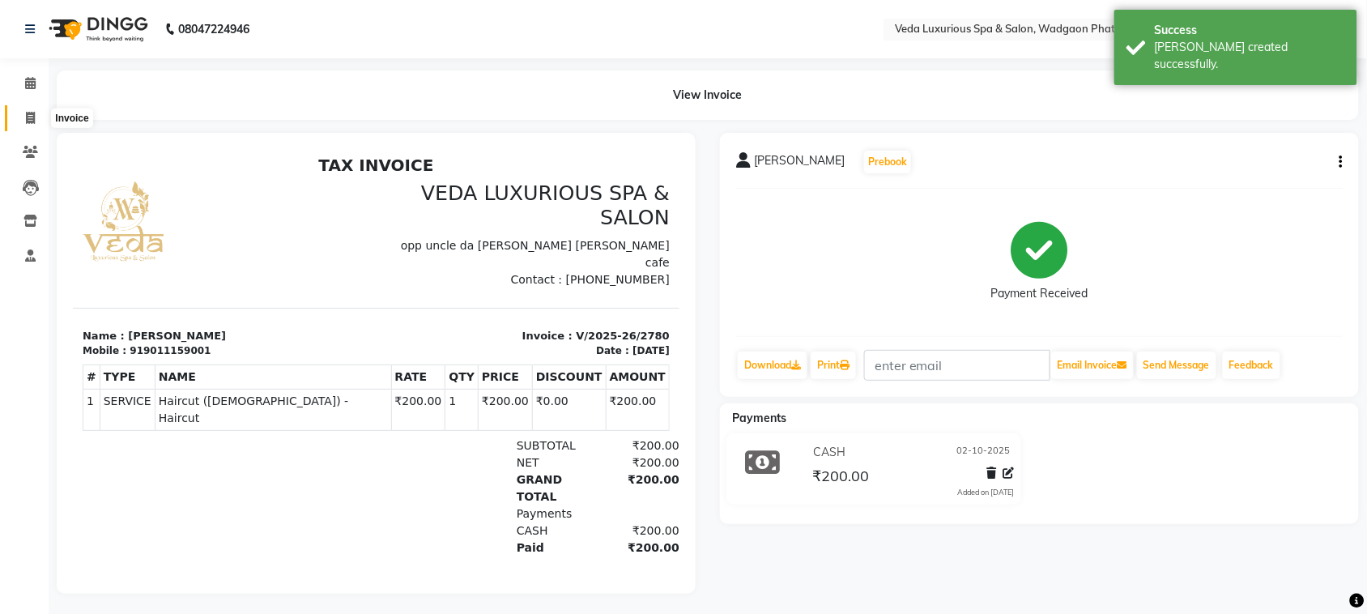
click at [23, 122] on span at bounding box center [30, 118] width 28 height 19
select select "service"
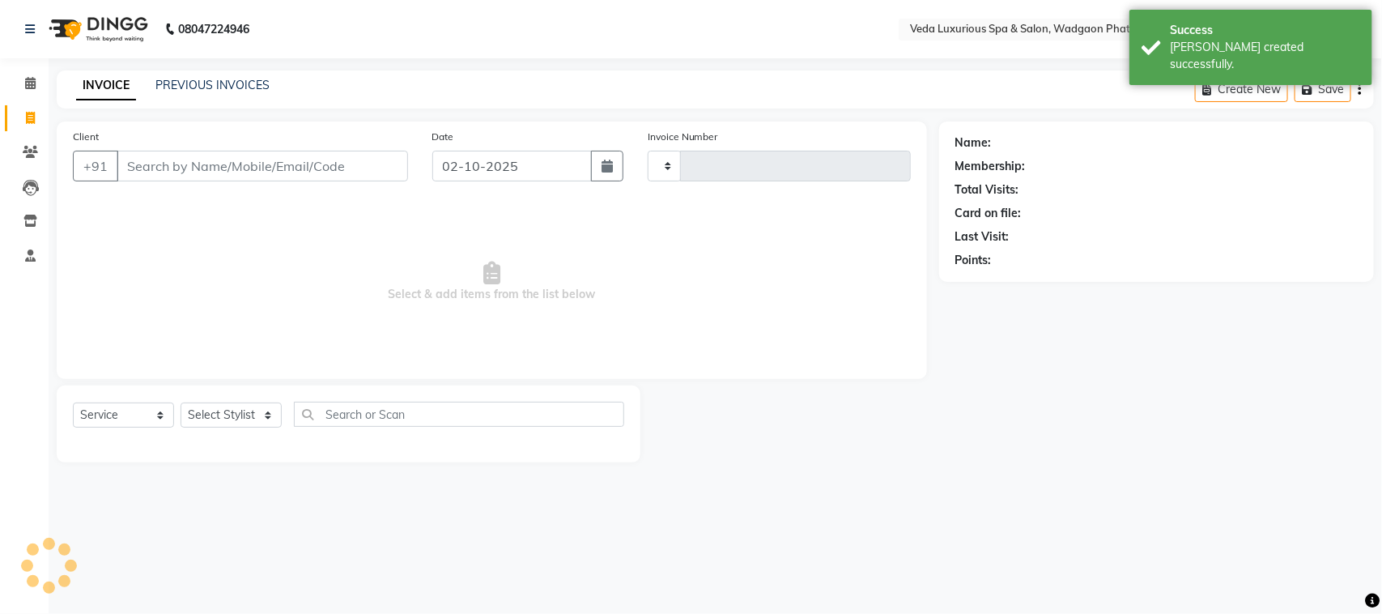
type input "2781"
select select "4666"
click at [191, 79] on link "PREVIOUS INVOICES" at bounding box center [212, 85] width 114 height 15
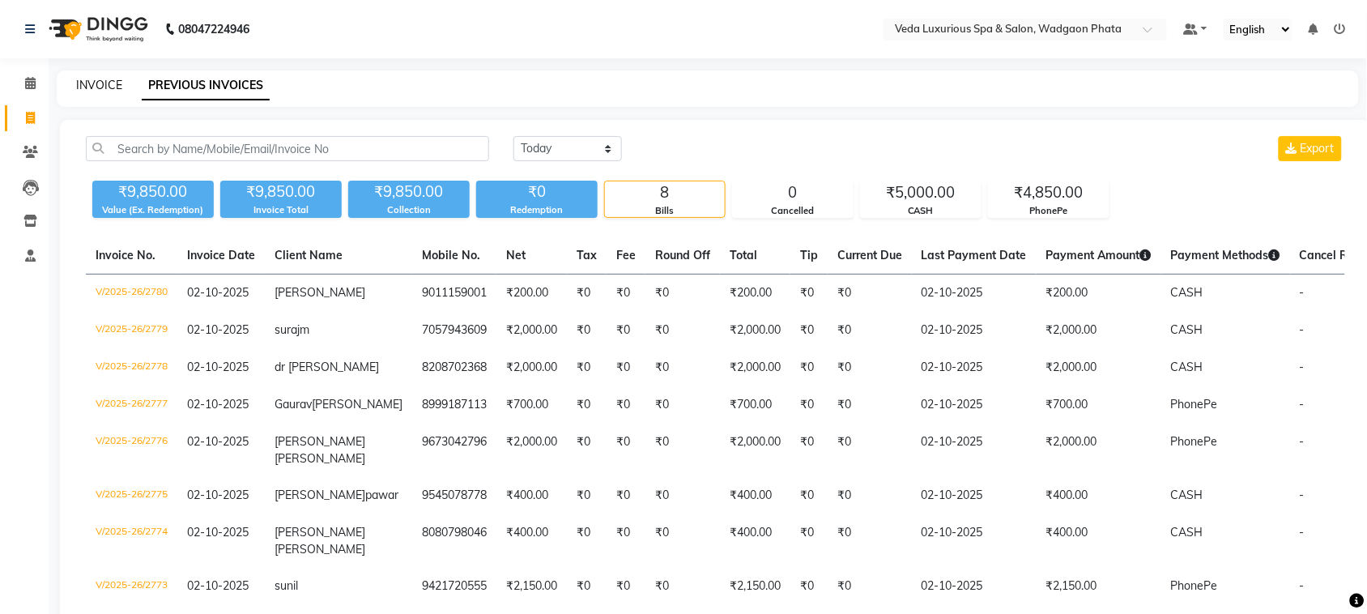
click at [90, 86] on link "INVOICE" at bounding box center [99, 85] width 46 height 15
select select "service"
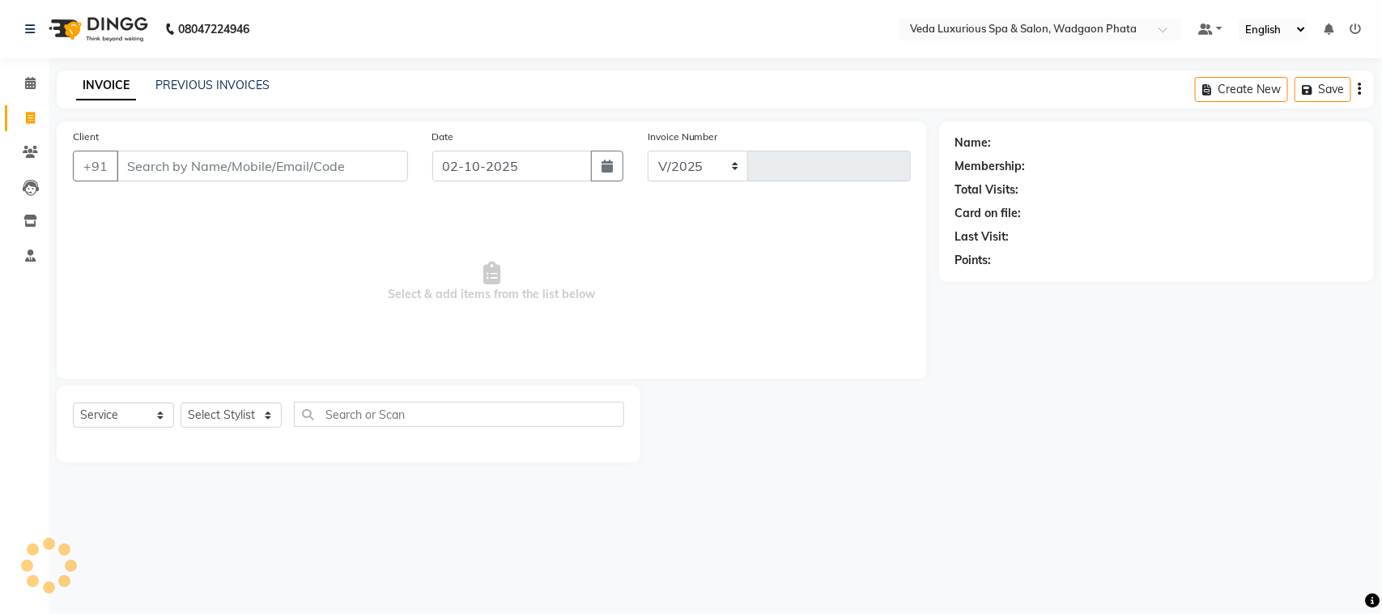
select select "4666"
type input "2781"
click at [195, 181] on div "Client +91" at bounding box center [241, 161] width 360 height 66
drag, startPoint x: 195, startPoint y: 181, endPoint x: 195, endPoint y: 172, distance: 8.9
click at [195, 172] on div "+91" at bounding box center [240, 166] width 335 height 31
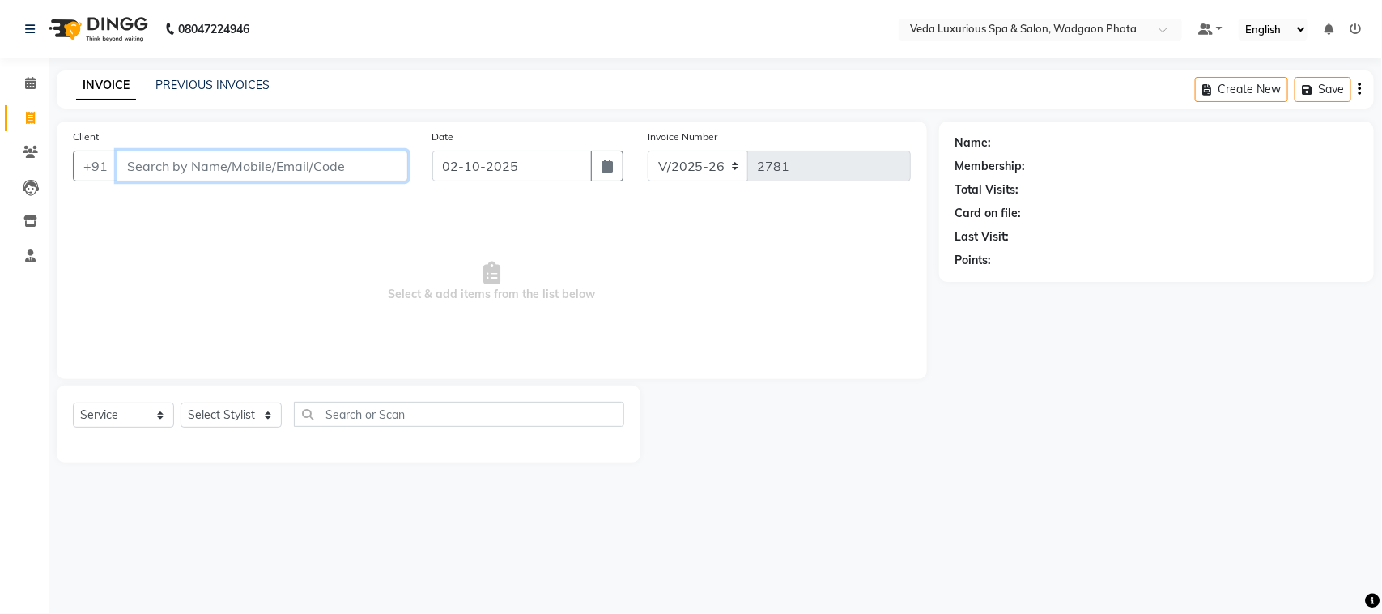
click at [195, 172] on input "Client" at bounding box center [263, 166] width 292 height 31
click at [37, 162] on link "Clients" at bounding box center [24, 152] width 39 height 27
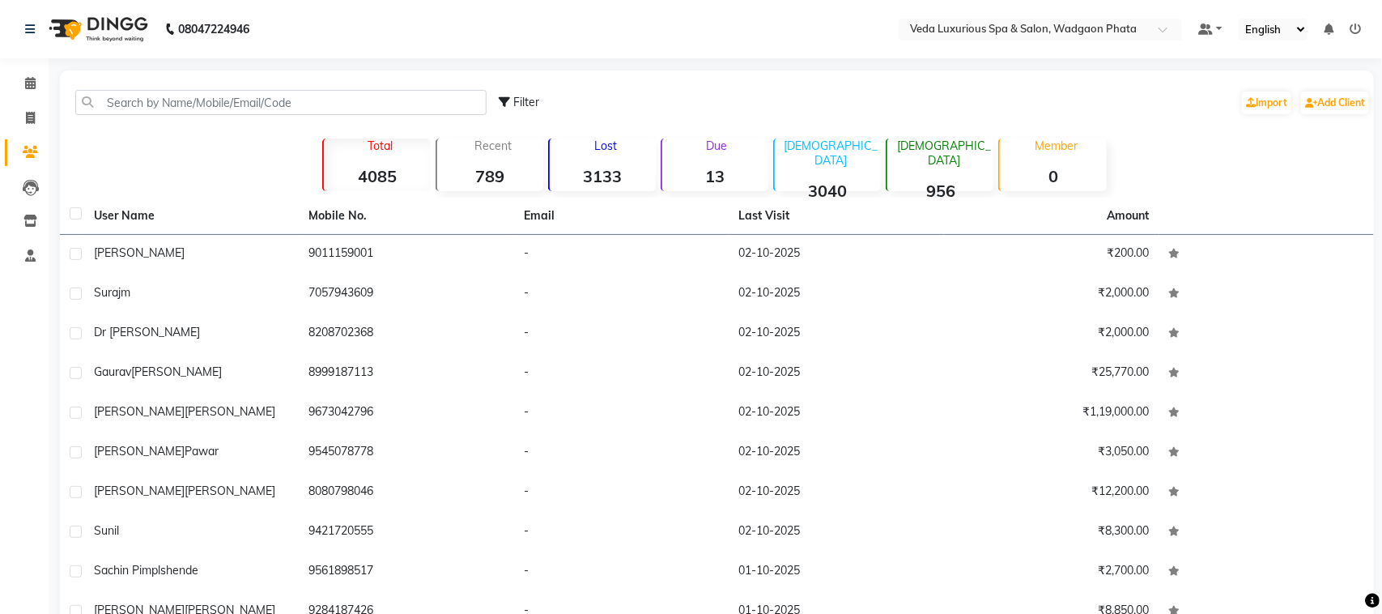
click at [26, 143] on span at bounding box center [30, 152] width 28 height 19
click at [29, 117] on icon at bounding box center [30, 118] width 9 height 12
select select "service"
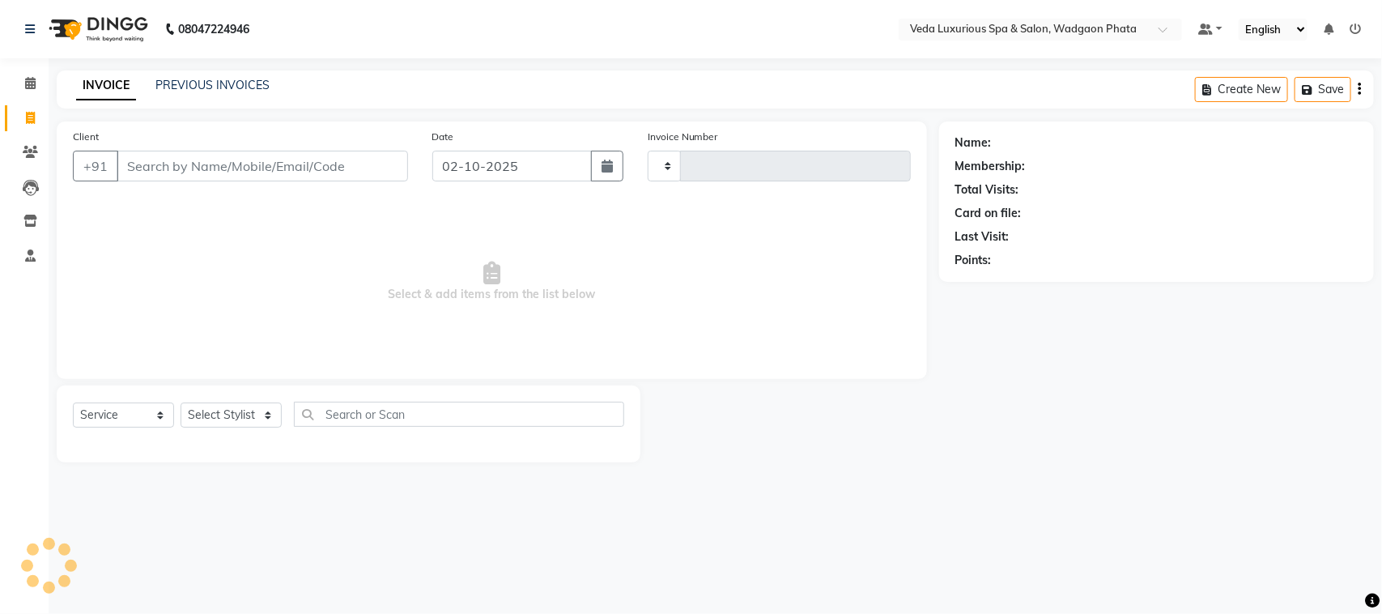
type input "2781"
select select "4666"
click at [212, 172] on input "Client" at bounding box center [263, 166] width 292 height 31
